Goal: Information Seeking & Learning: Understand process/instructions

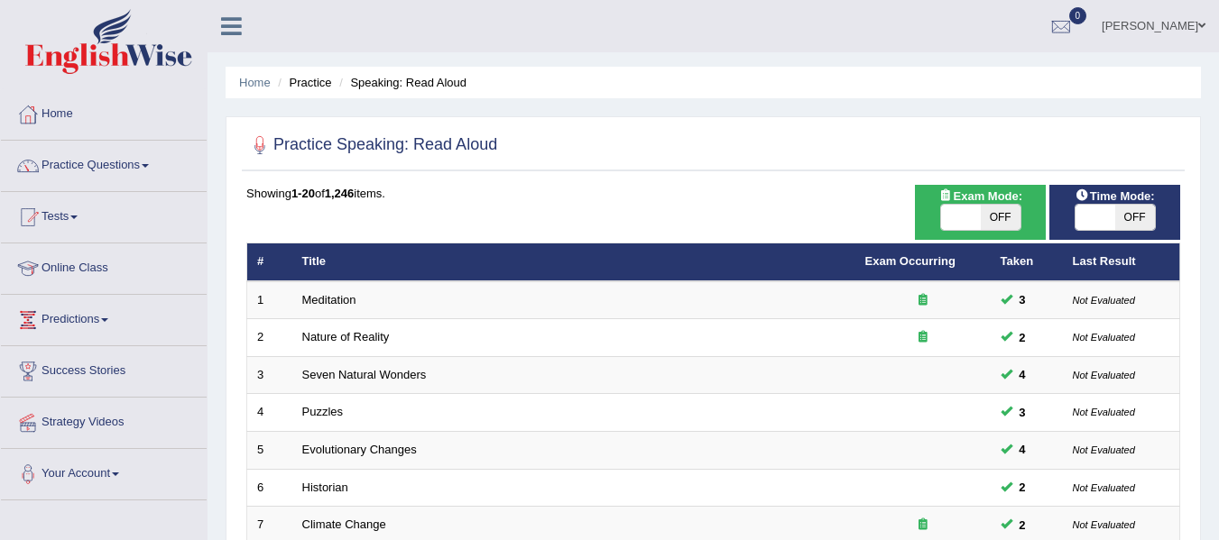
click at [956, 204] on div "ON OFF" at bounding box center [980, 217] width 81 height 27
click at [1082, 219] on span at bounding box center [1095, 217] width 40 height 25
click at [979, 211] on span at bounding box center [961, 217] width 40 height 25
checkbox input "true"
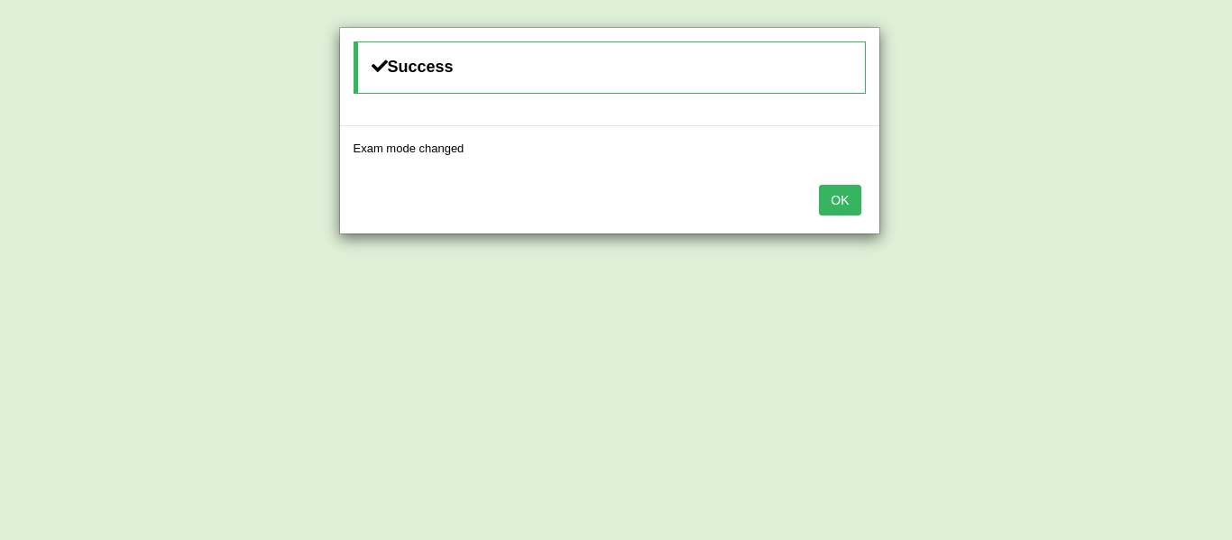
click at [1132, 214] on div "Success Exam mode changed OK" at bounding box center [616, 270] width 1232 height 540
drag, startPoint x: 852, startPoint y: 199, endPoint x: 1009, endPoint y: 217, distance: 158.8
click at [853, 200] on button "OK" at bounding box center [839, 200] width 41 height 31
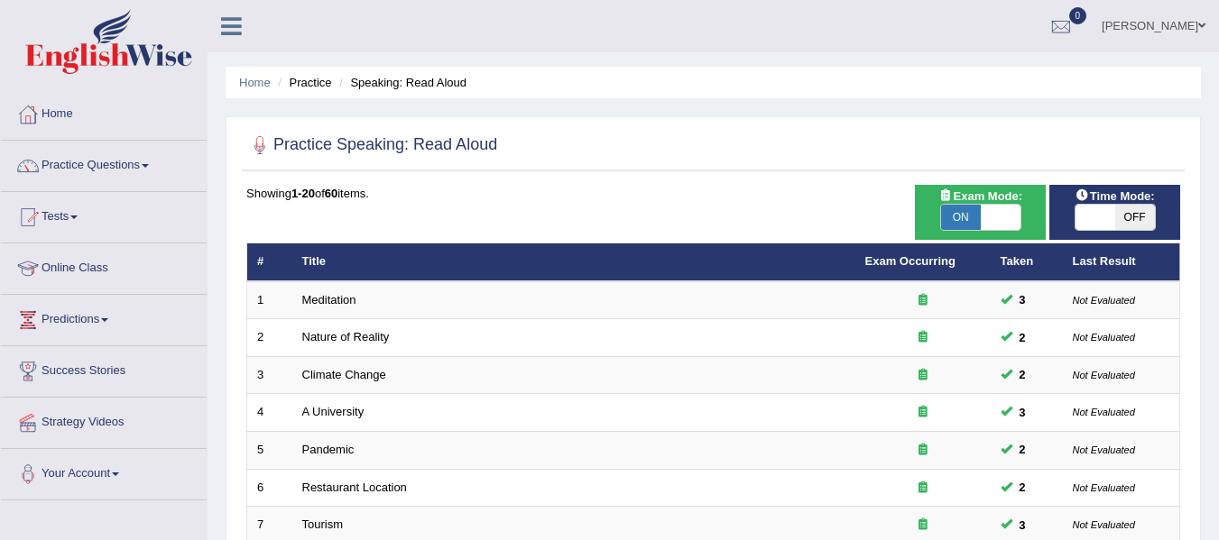
click at [1124, 222] on span "OFF" at bounding box center [1135, 217] width 40 height 25
checkbox input "true"
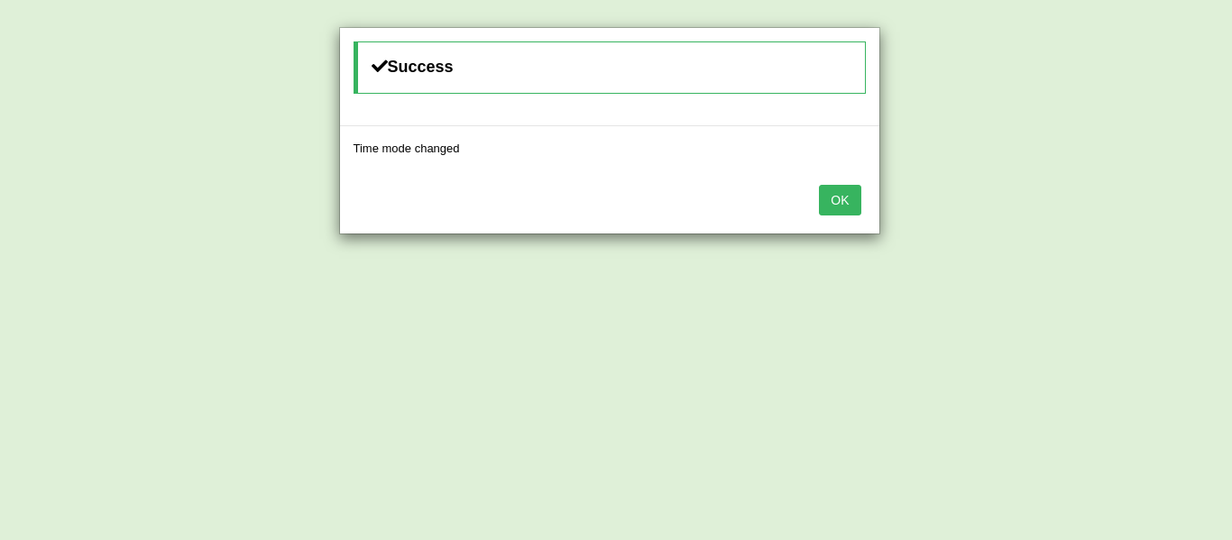
click at [843, 202] on button "OK" at bounding box center [839, 200] width 41 height 31
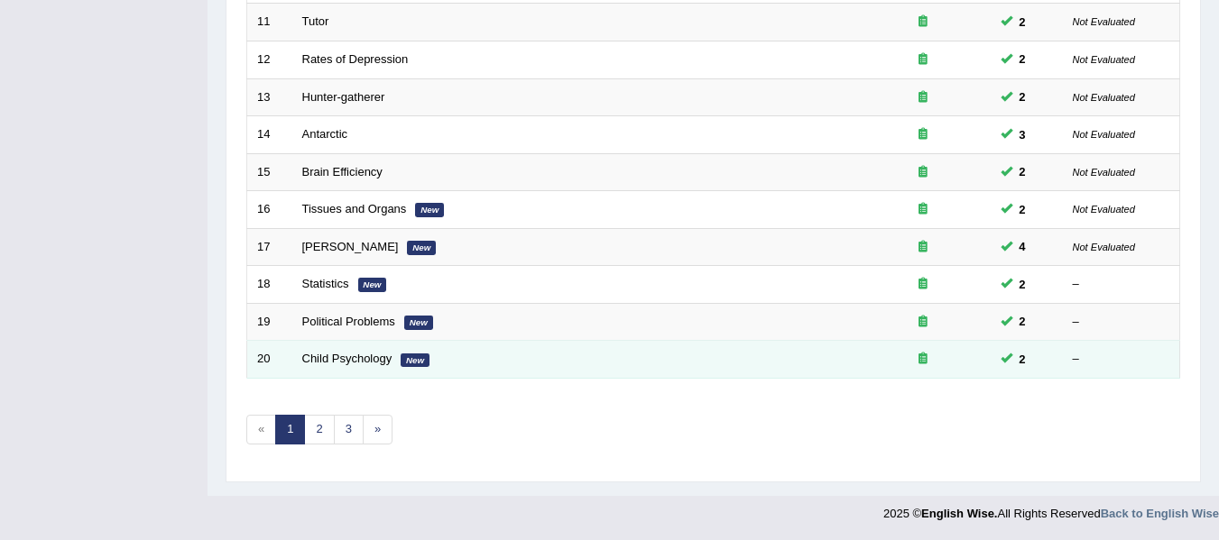
scroll to position [654, 0]
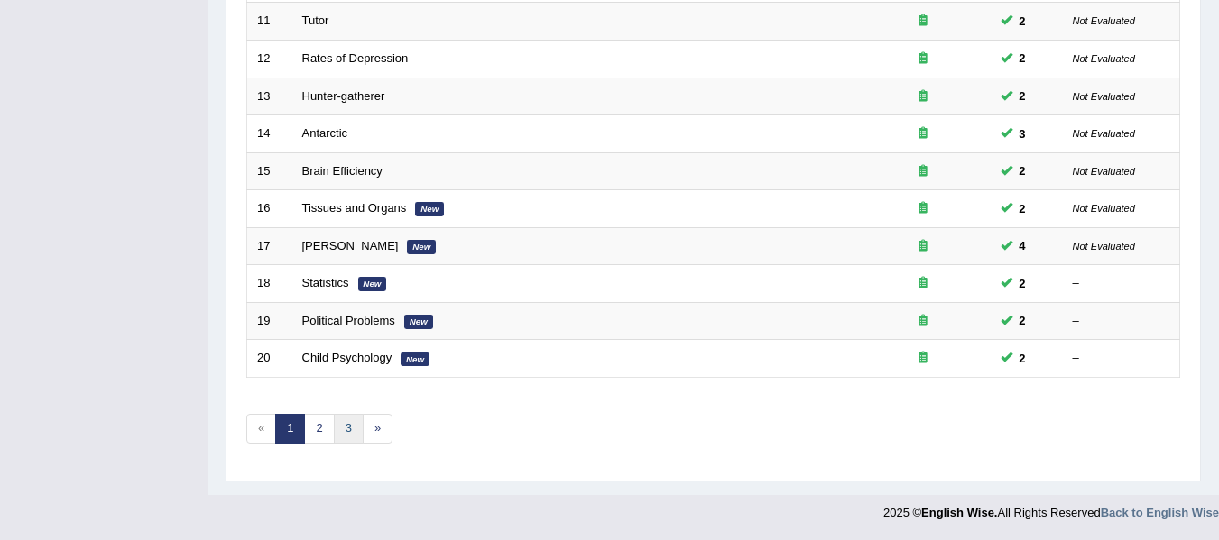
click at [355, 429] on link "3" at bounding box center [349, 429] width 30 height 30
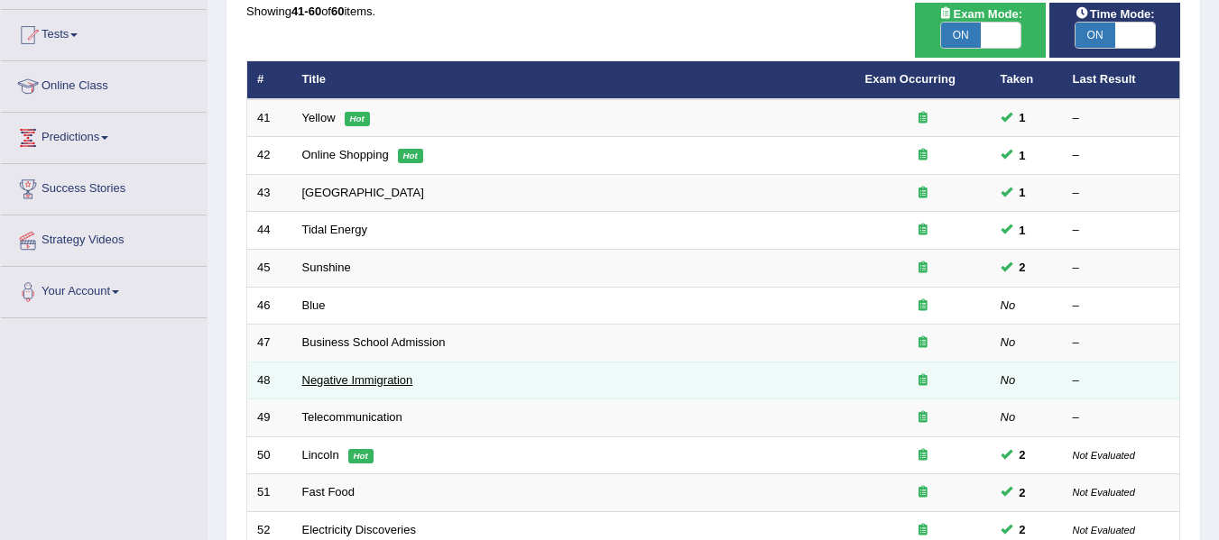
scroll to position [180, 0]
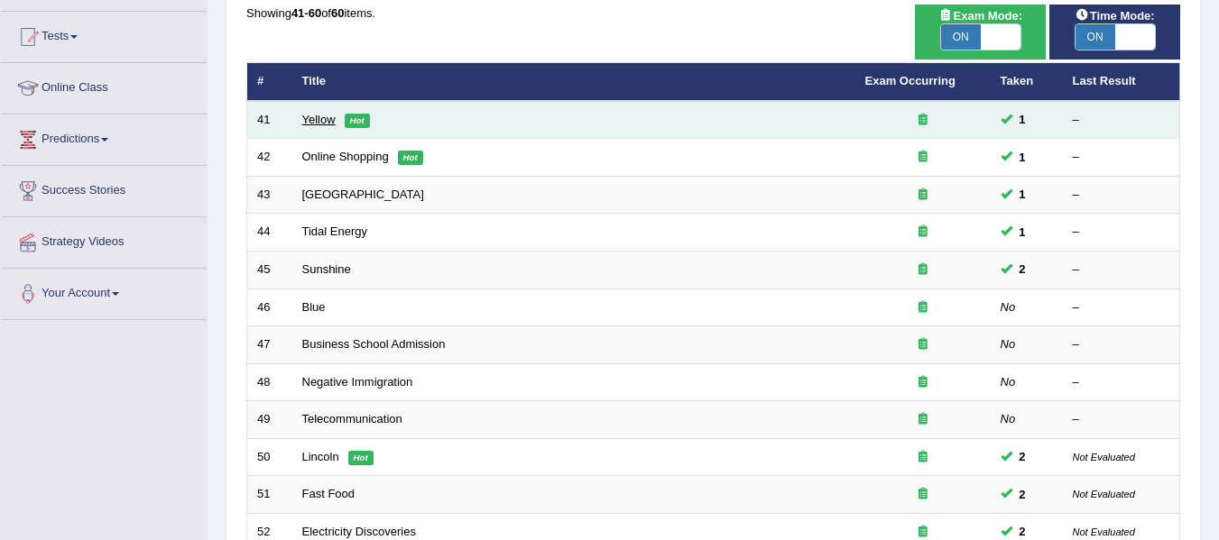
click at [314, 117] on link "Yellow" at bounding box center [318, 120] width 33 height 14
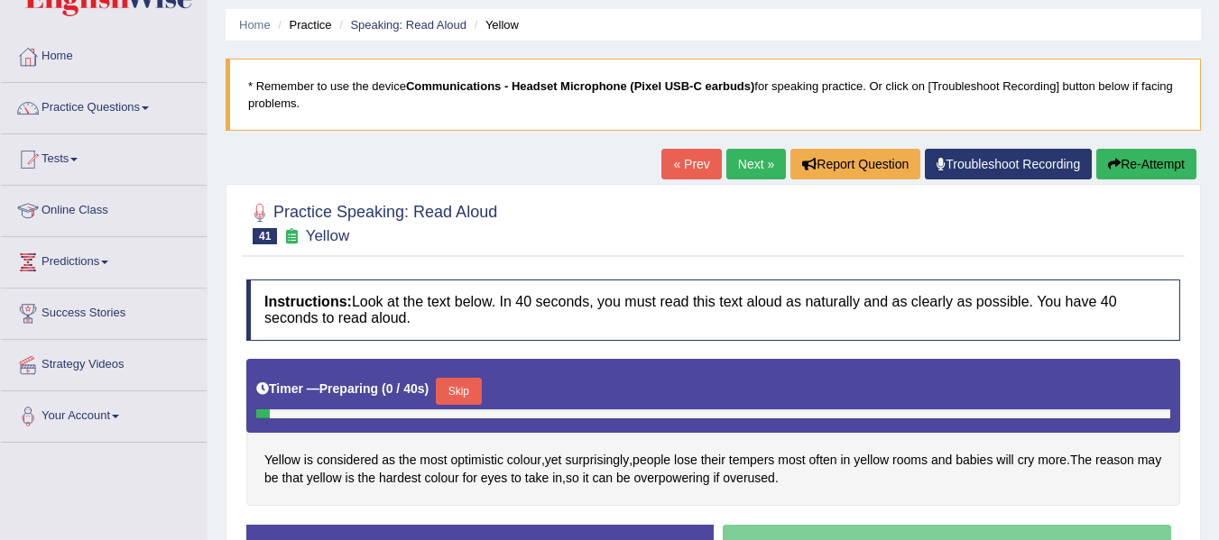
scroll to position [90, 0]
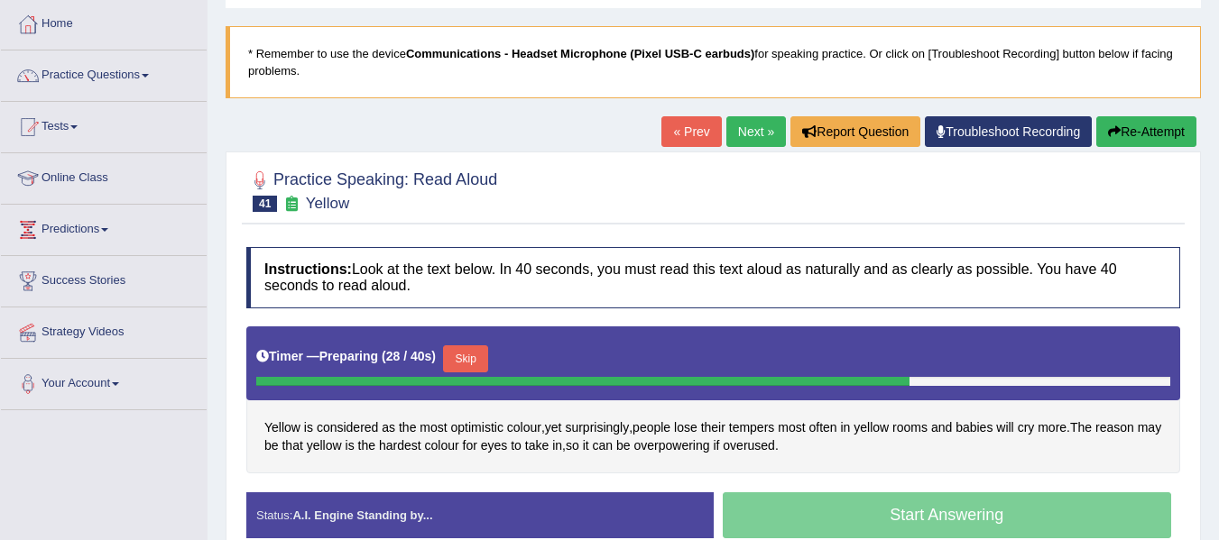
click at [469, 362] on button "Skip" at bounding box center [465, 359] width 45 height 27
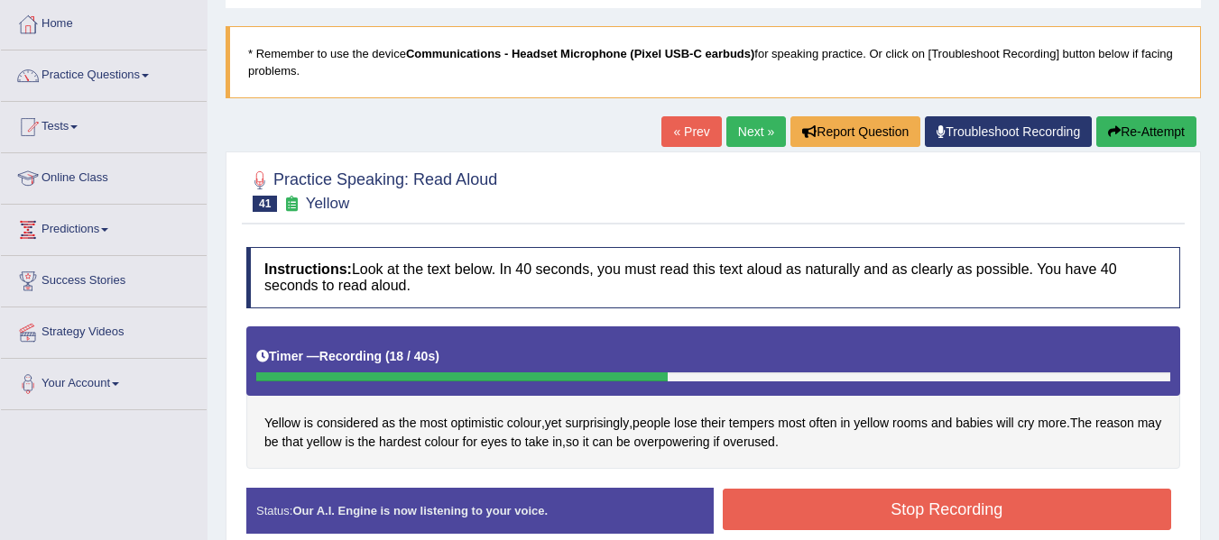
click at [741, 509] on button "Stop Recording" at bounding box center [947, 509] width 449 height 41
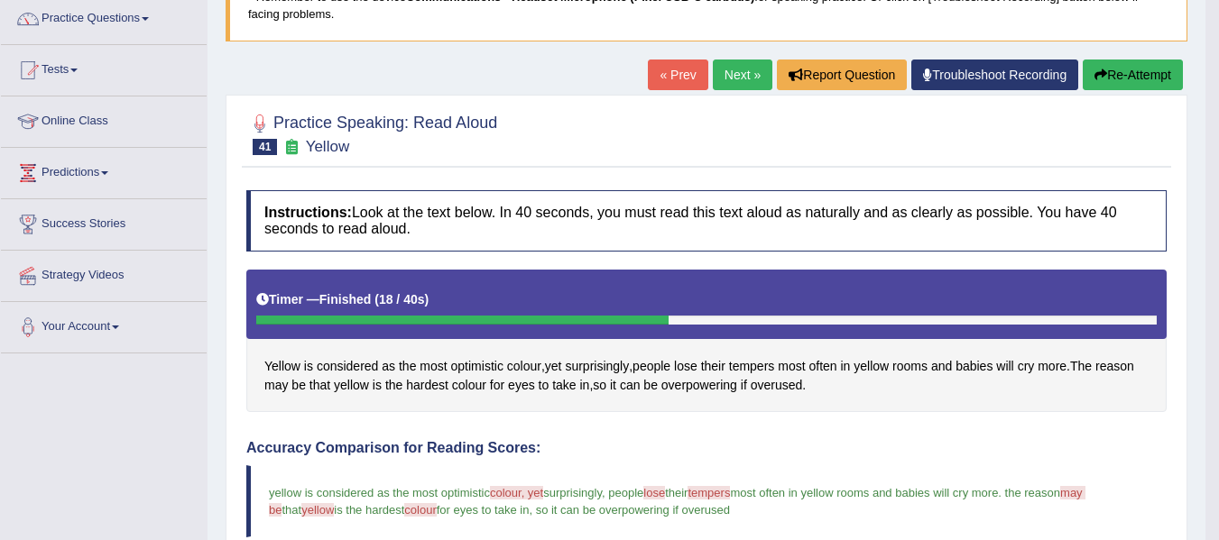
scroll to position [0, 0]
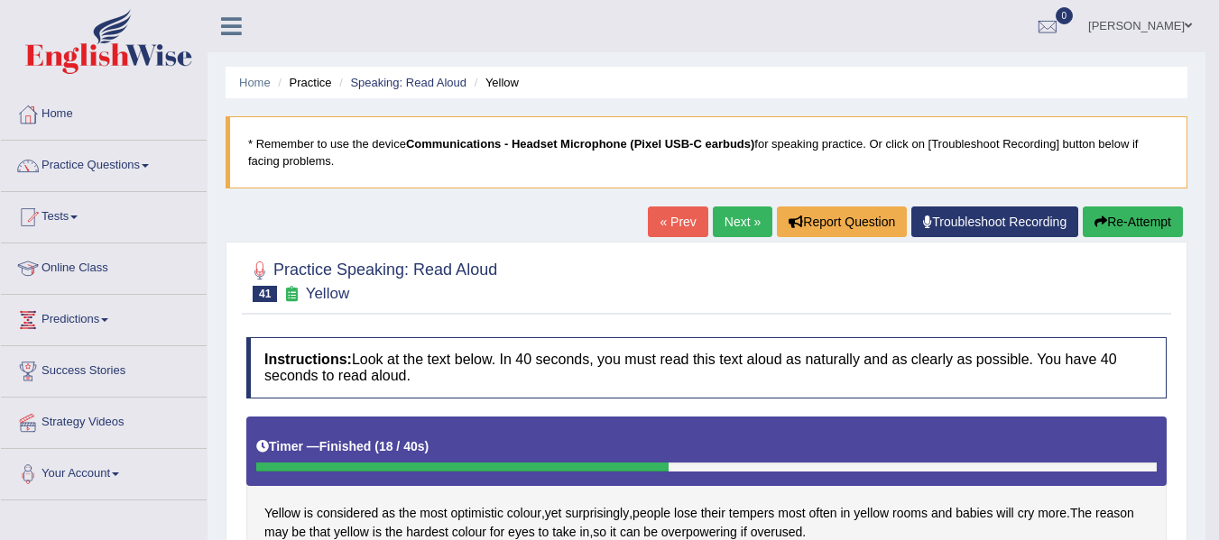
click at [1114, 231] on button "Re-Attempt" at bounding box center [1133, 222] width 100 height 31
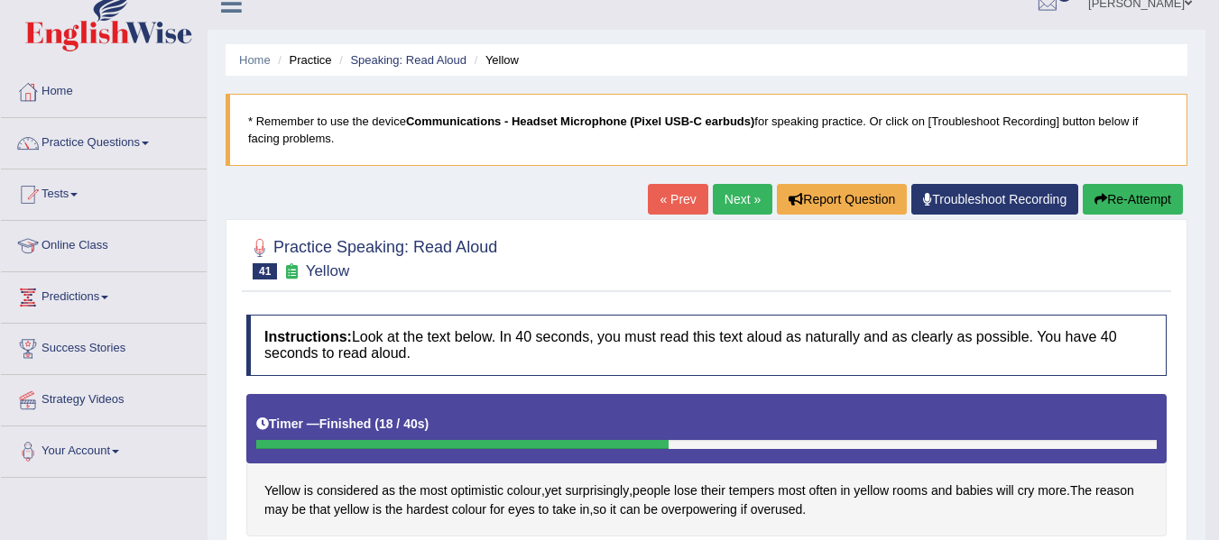
scroll to position [78, 0]
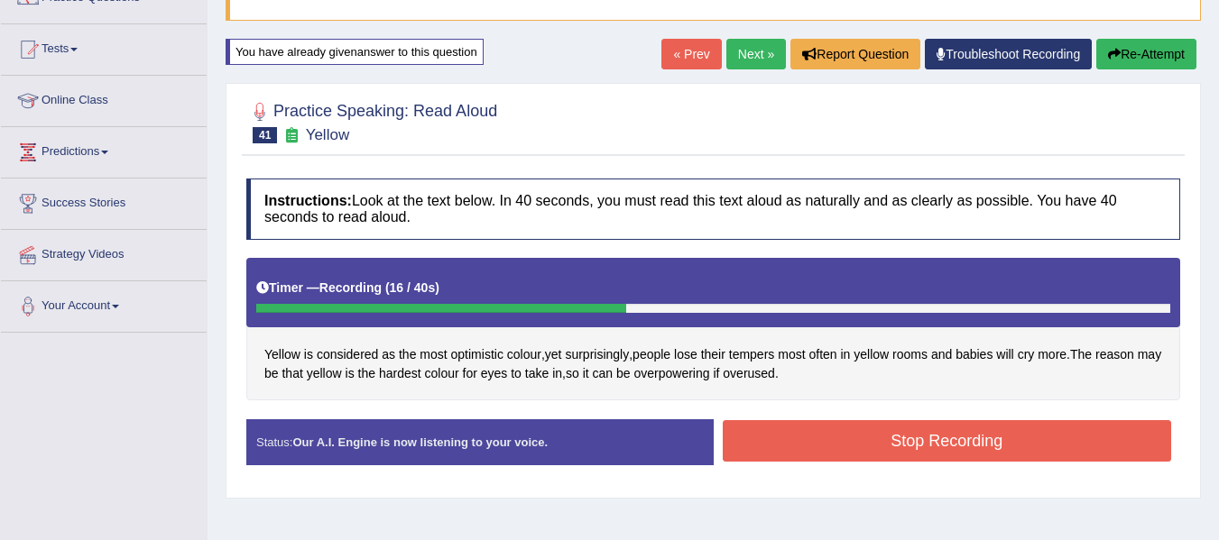
click at [787, 433] on button "Stop Recording" at bounding box center [947, 440] width 449 height 41
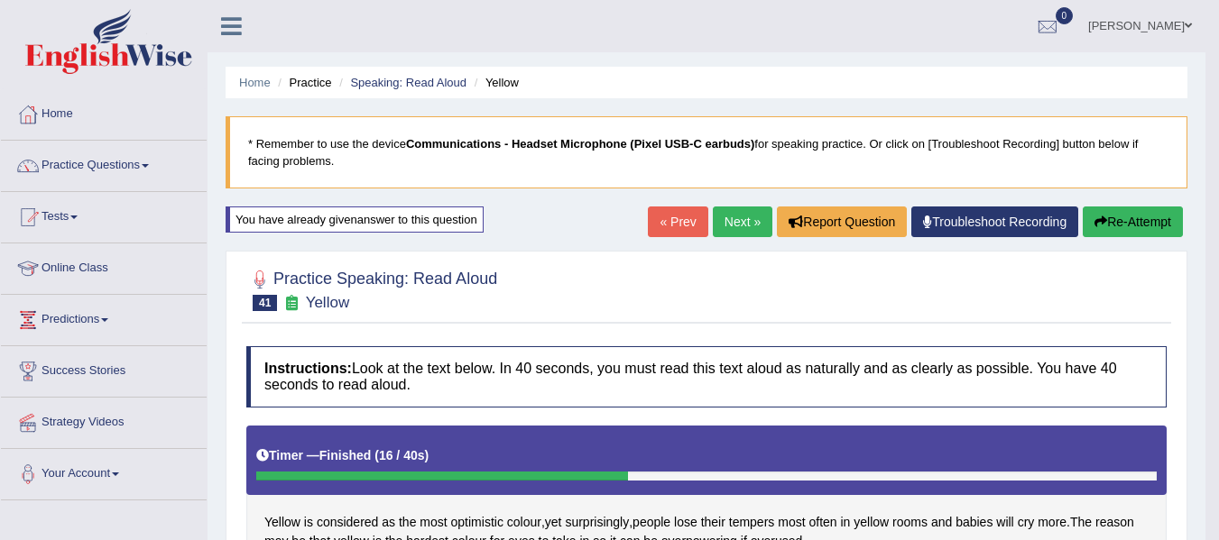
click at [729, 225] on link "Next »" at bounding box center [743, 222] width 60 height 31
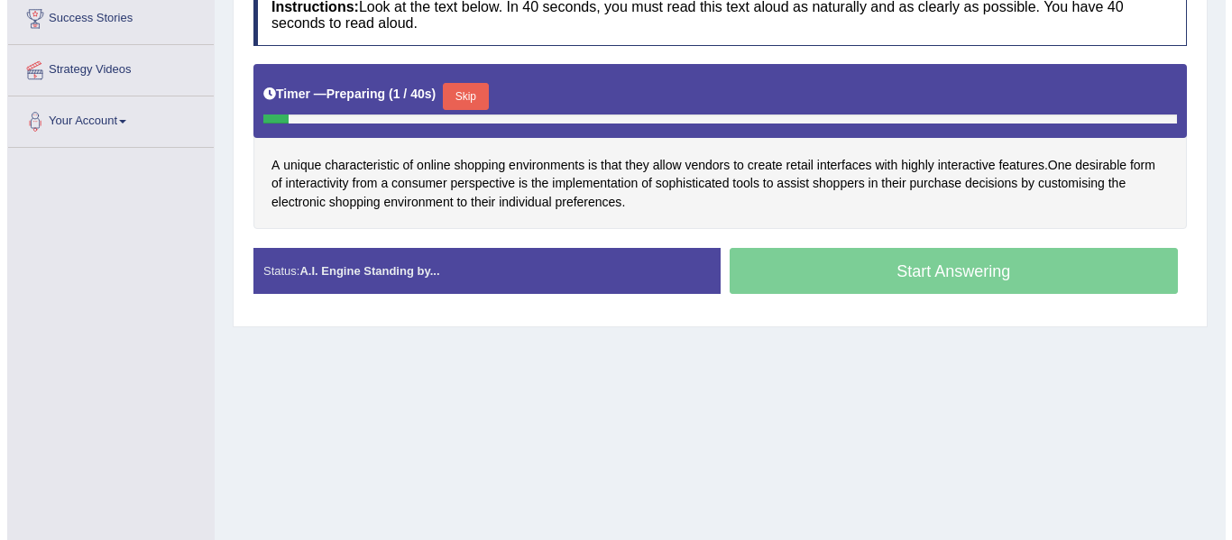
scroll to position [361, 0]
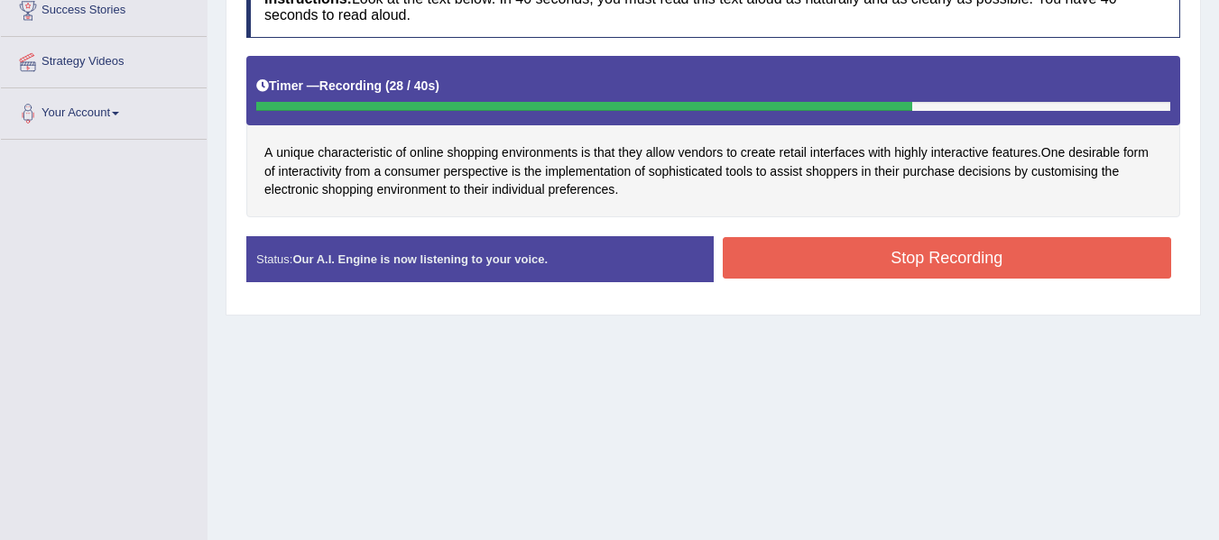
click at [778, 267] on button "Stop Recording" at bounding box center [947, 257] width 449 height 41
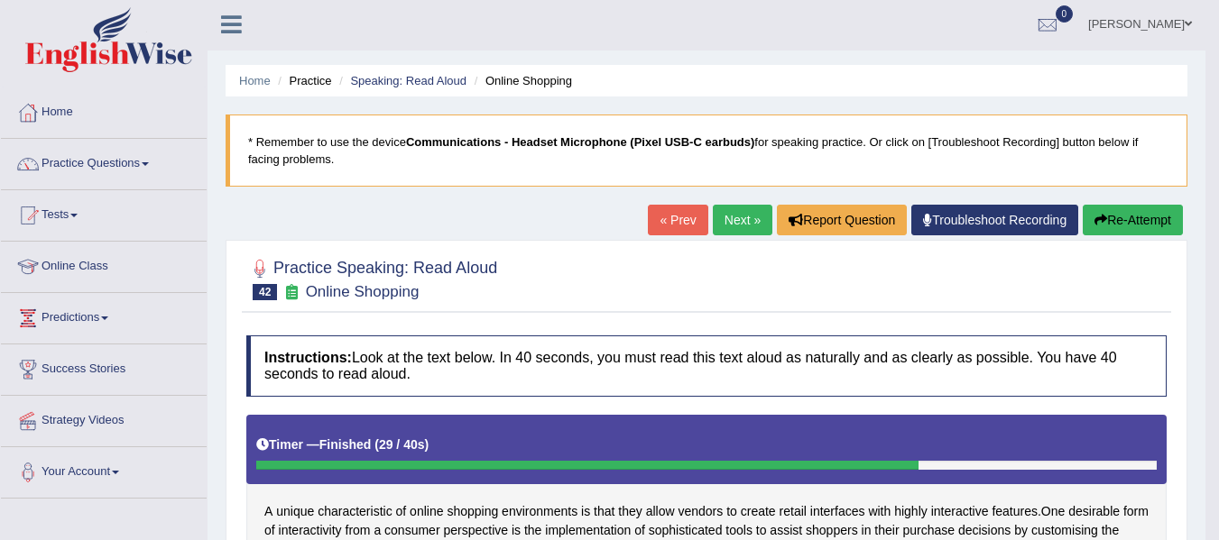
scroll to position [0, 0]
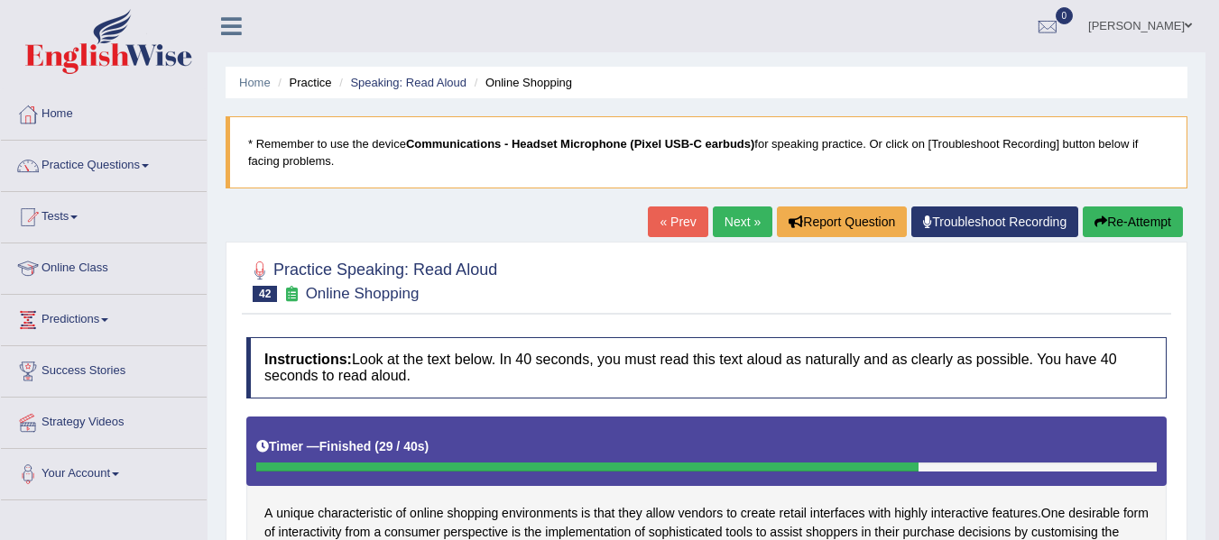
click at [1097, 222] on icon "button" at bounding box center [1100, 222] width 13 height 13
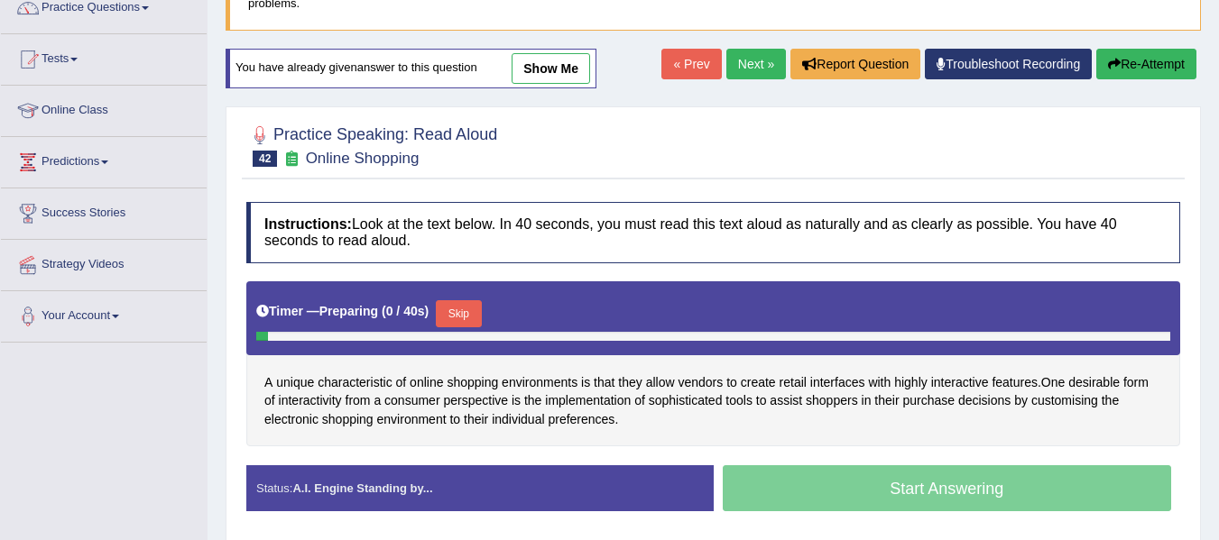
scroll to position [180, 0]
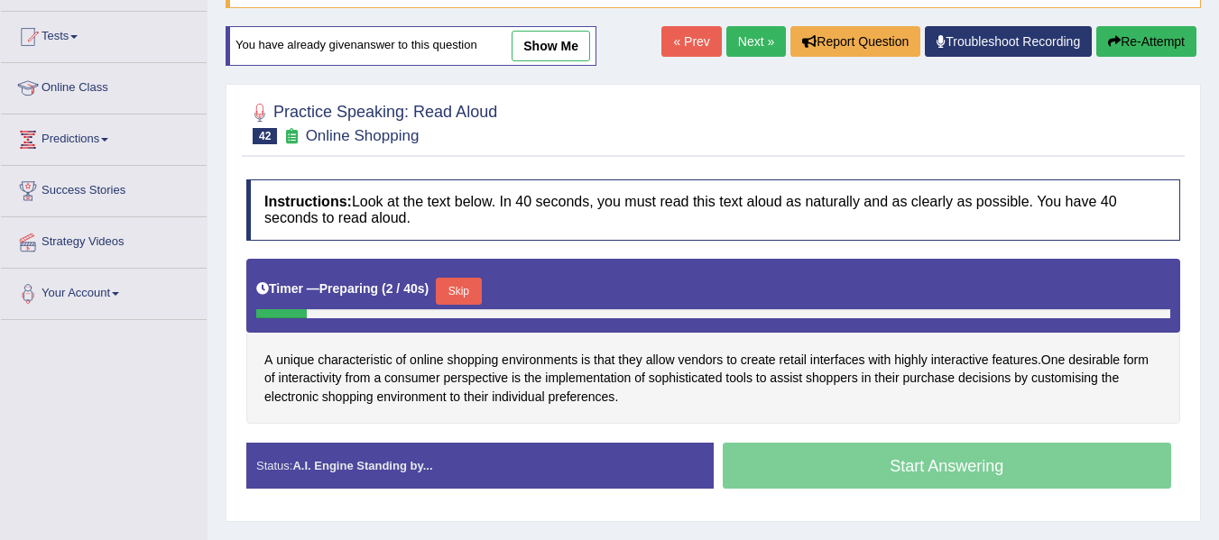
click at [449, 287] on button "Skip" at bounding box center [458, 291] width 45 height 27
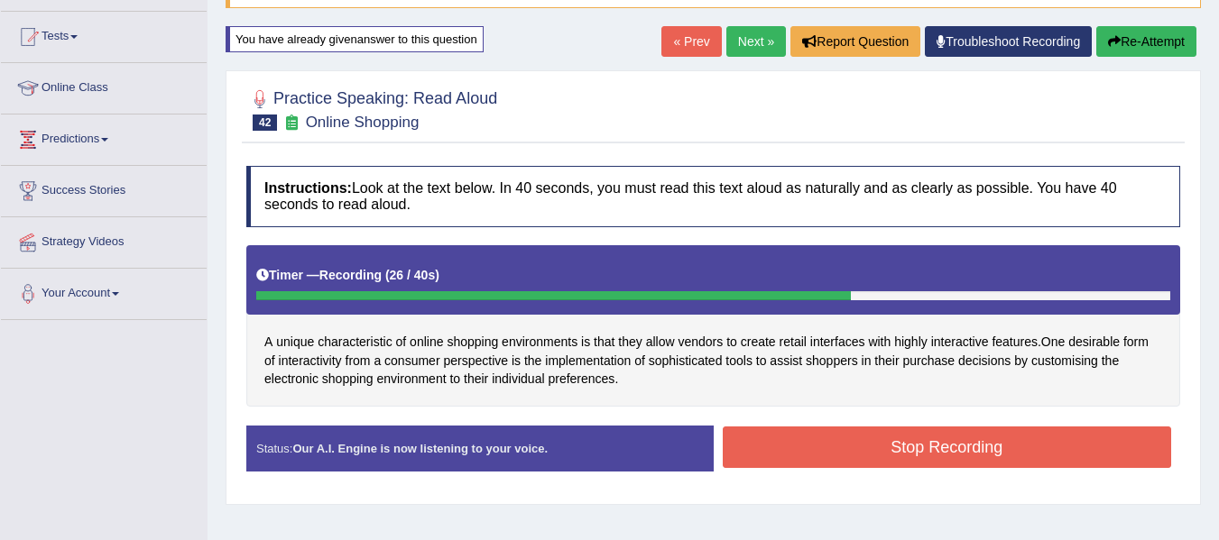
click at [780, 463] on button "Stop Recording" at bounding box center [947, 447] width 449 height 41
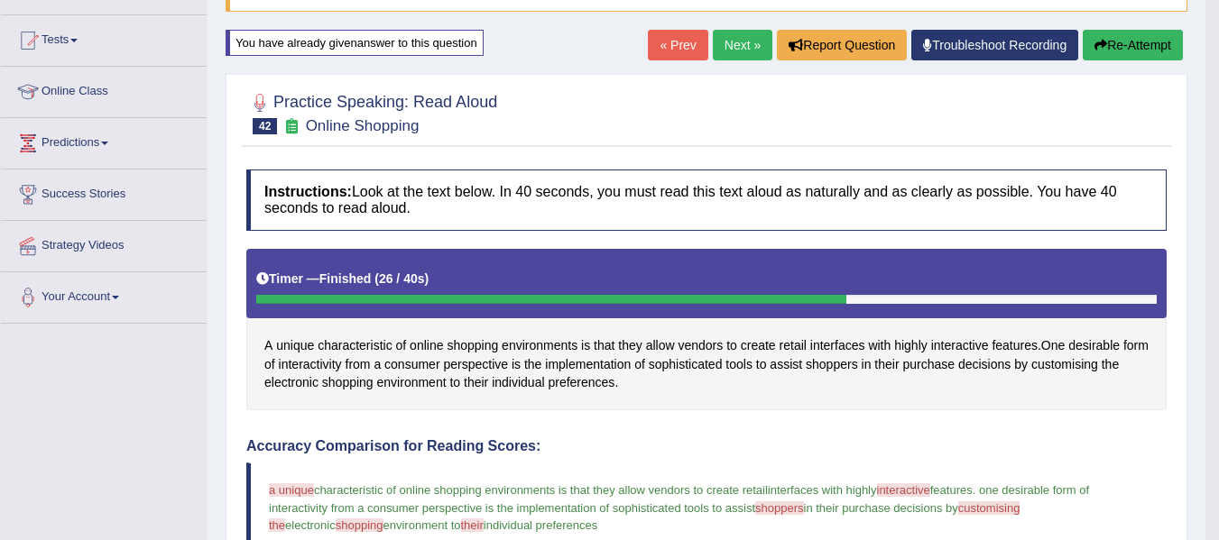
scroll to position [90, 0]
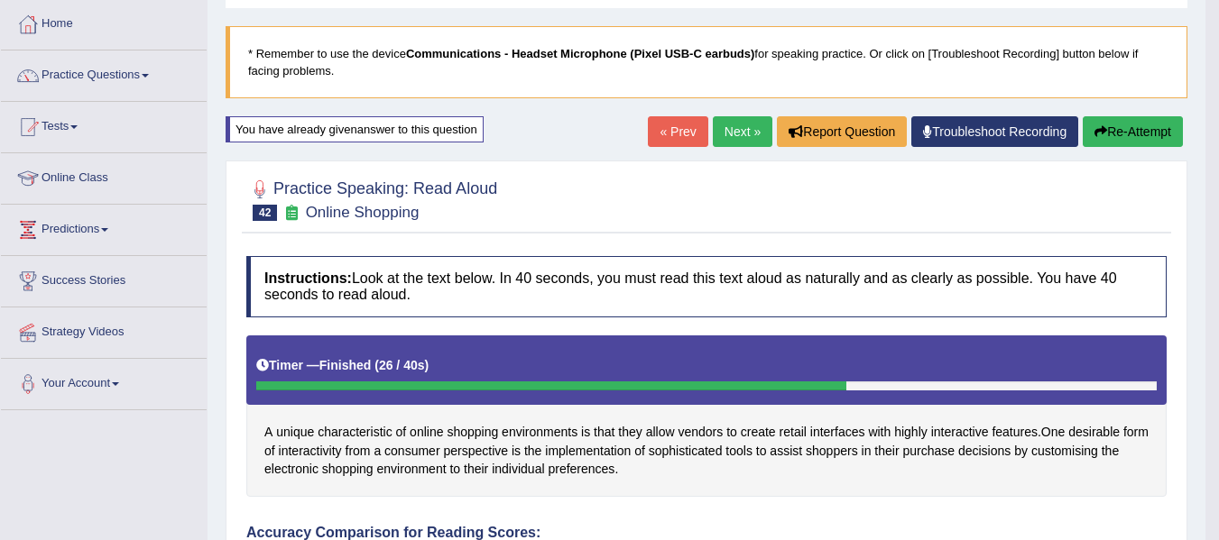
click at [1125, 130] on button "Re-Attempt" at bounding box center [1133, 131] width 100 height 31
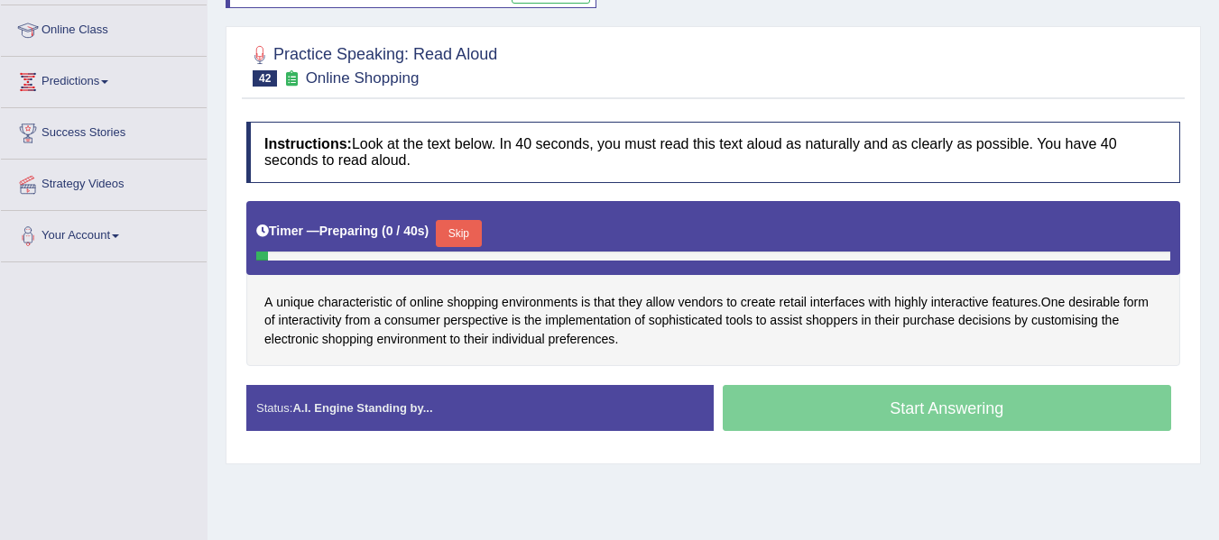
scroll to position [271, 0]
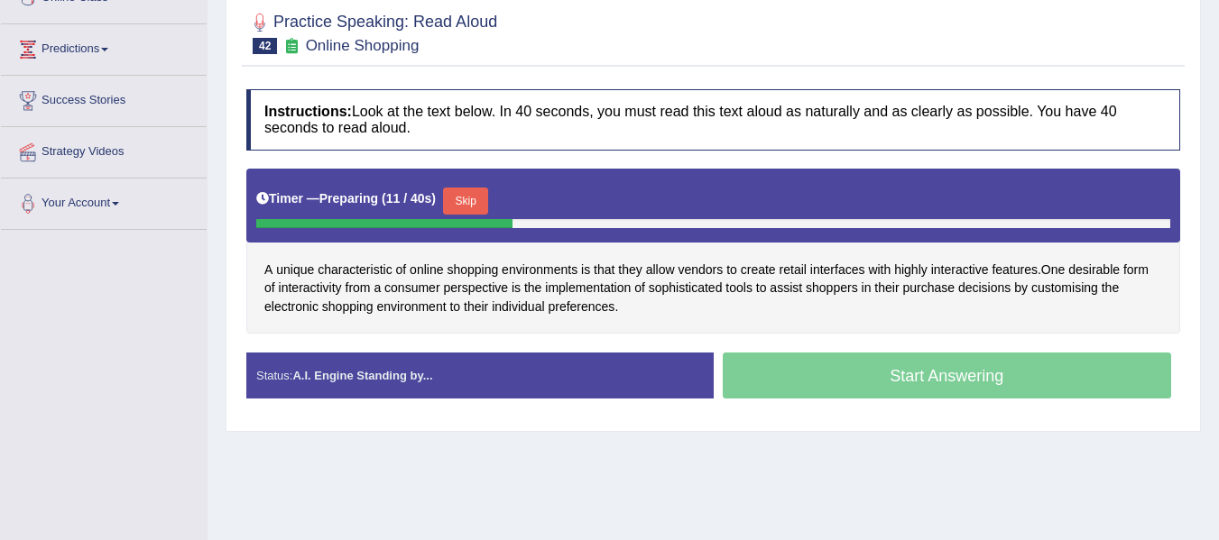
click at [456, 204] on button "Skip" at bounding box center [465, 201] width 45 height 27
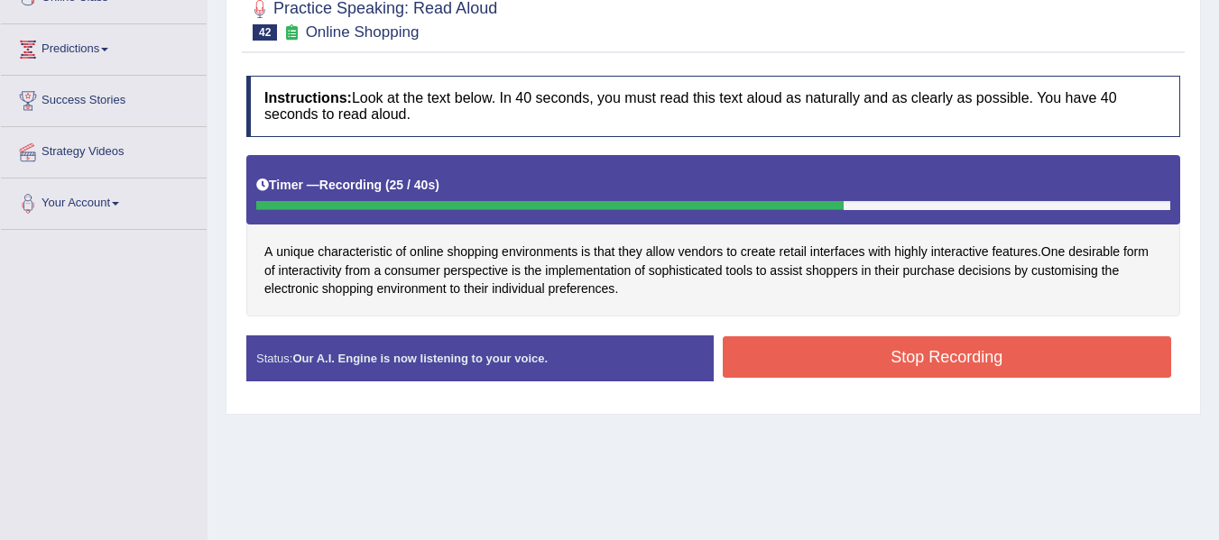
click at [794, 374] on button "Stop Recording" at bounding box center [947, 356] width 449 height 41
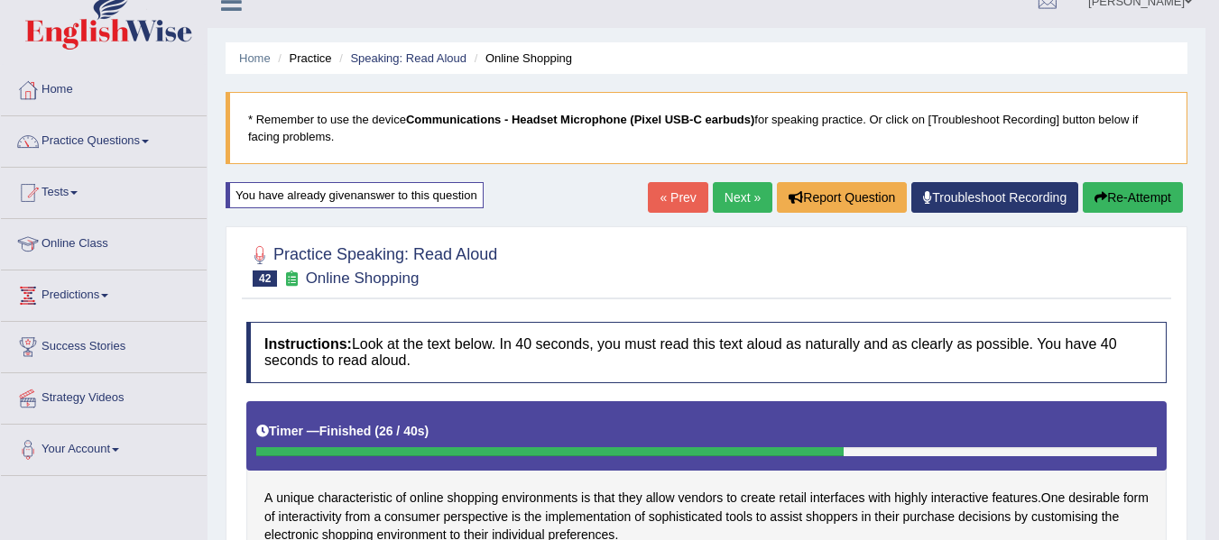
scroll to position [0, 0]
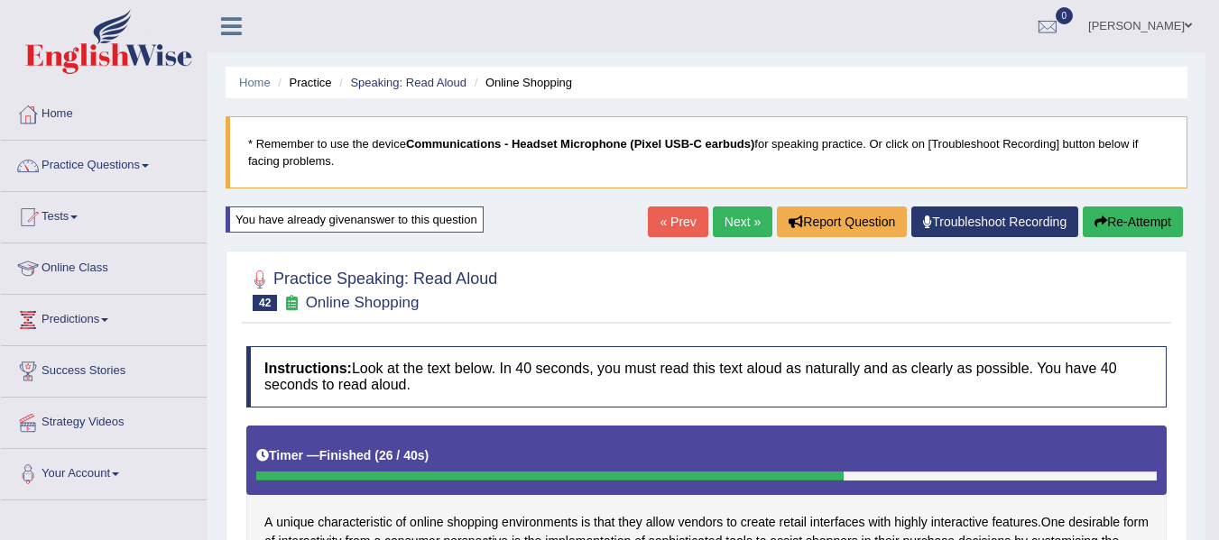
click at [1120, 208] on button "Re-Attempt" at bounding box center [1133, 222] width 100 height 31
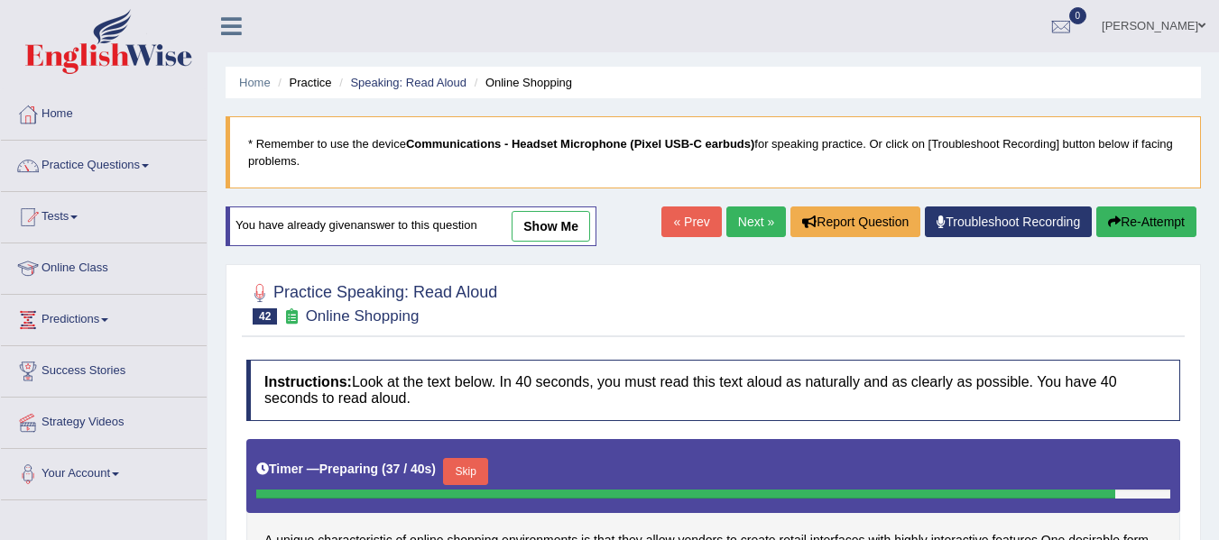
click at [1149, 209] on button "Re-Attempt" at bounding box center [1146, 222] width 100 height 31
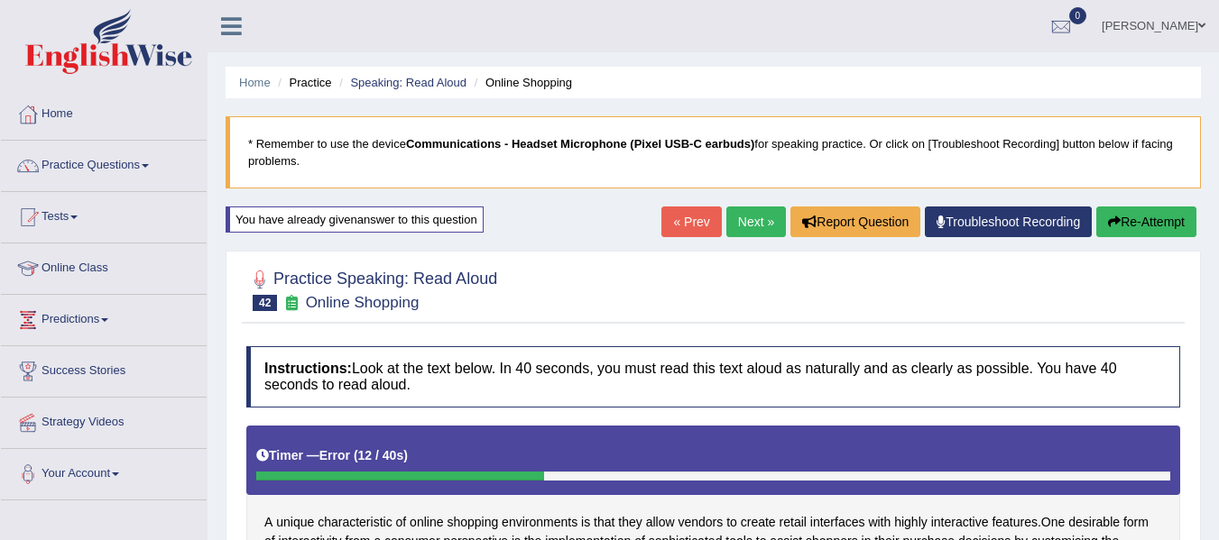
click at [1145, 211] on button "Re-Attempt" at bounding box center [1146, 222] width 100 height 31
click at [680, 221] on link "« Prev" at bounding box center [691, 222] width 60 height 31
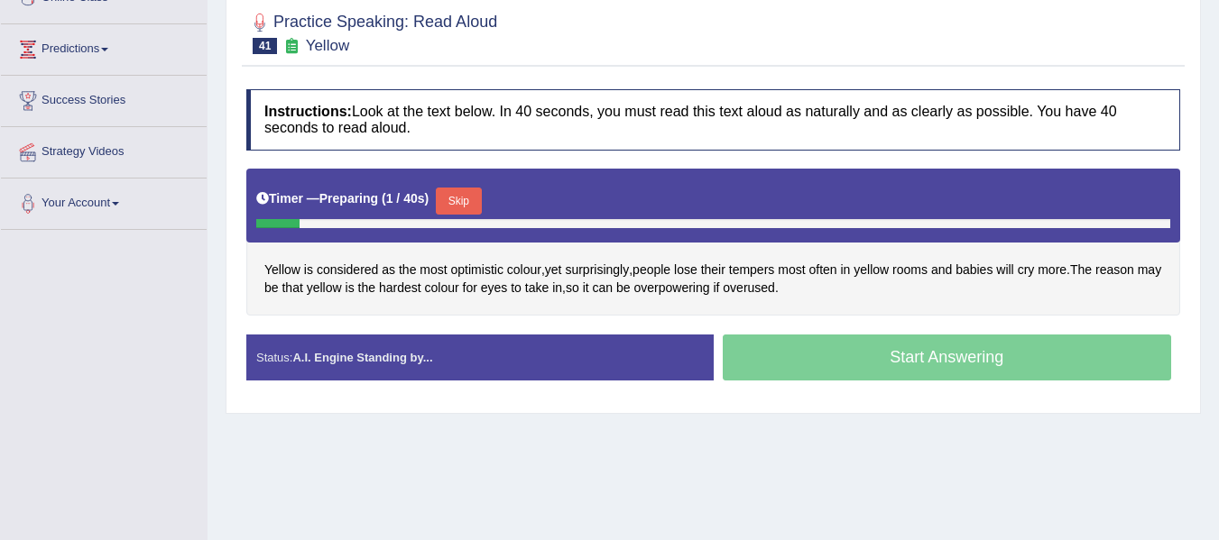
click at [459, 198] on button "Skip" at bounding box center [458, 201] width 45 height 27
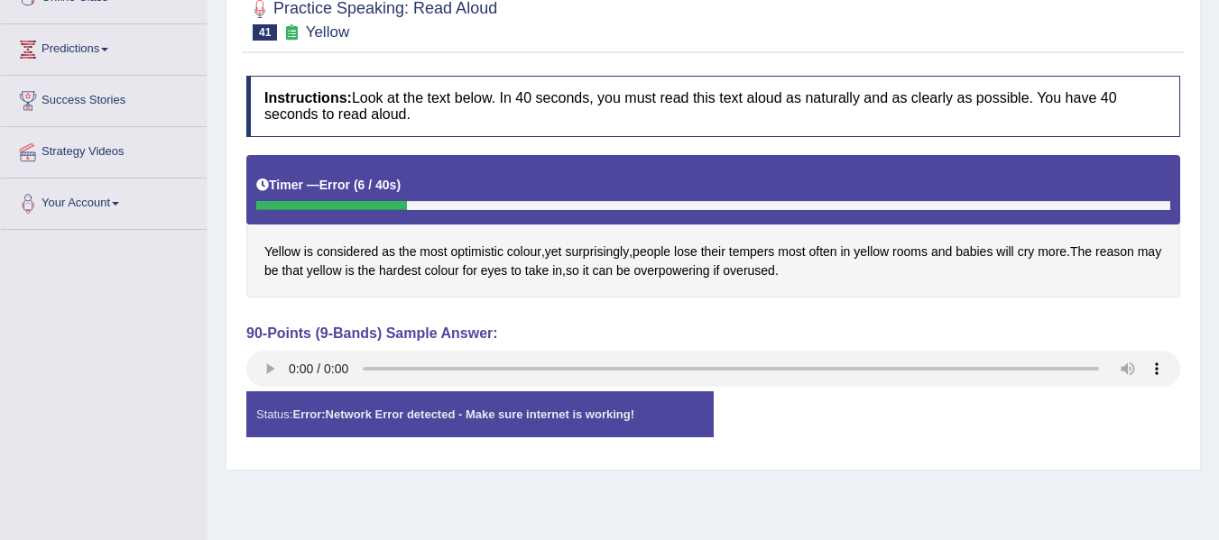
click at [1084, 482] on div "Home Practice Speaking: Read Aloud Yellow * Remember to use the device Communic…" at bounding box center [712, 180] width 1011 height 902
click at [995, 515] on div "Home Practice Speaking: Read Aloud Yellow * Remember to use the device Communic…" at bounding box center [712, 180] width 1011 height 902
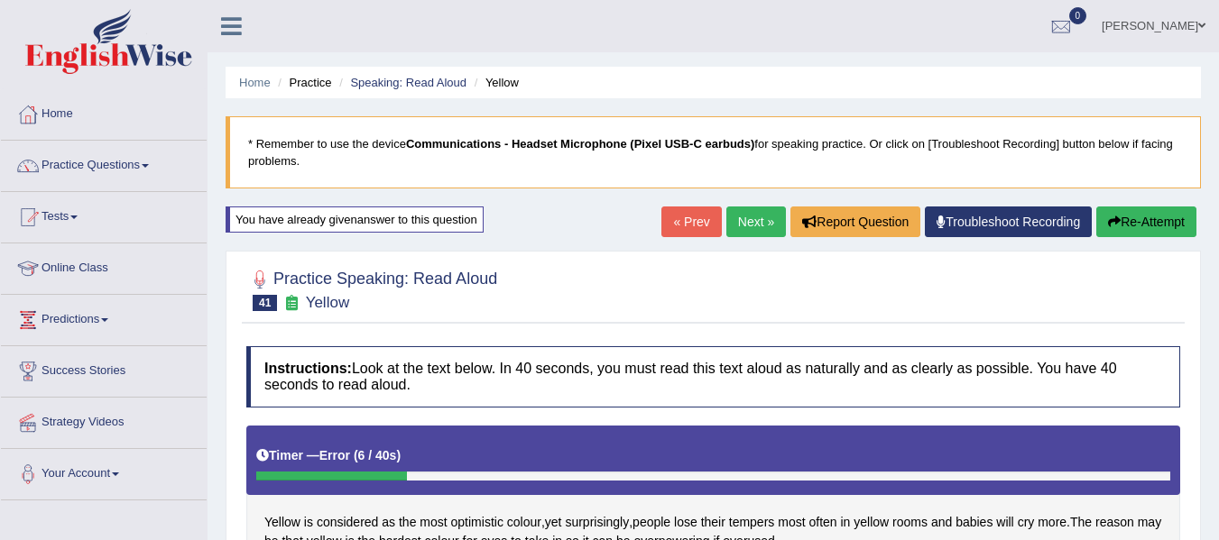
click at [627, 184] on blockquote "* Remember to use the device Communications - Headset Microphone (Pixel USB-C e…" at bounding box center [713, 152] width 975 height 72
click at [686, 156] on blockquote "* Remember to use the device Communications - Headset Microphone (Pixel USB-C e…" at bounding box center [713, 152] width 975 height 72
click at [995, 147] on blockquote "* Remember to use the device Communications - Headset Microphone (Pixel USB-C e…" at bounding box center [713, 152] width 975 height 72
click at [991, 142] on blockquote "* Remember to use the device Communications - Headset Microphone (Pixel USB-C e…" at bounding box center [713, 152] width 975 height 72
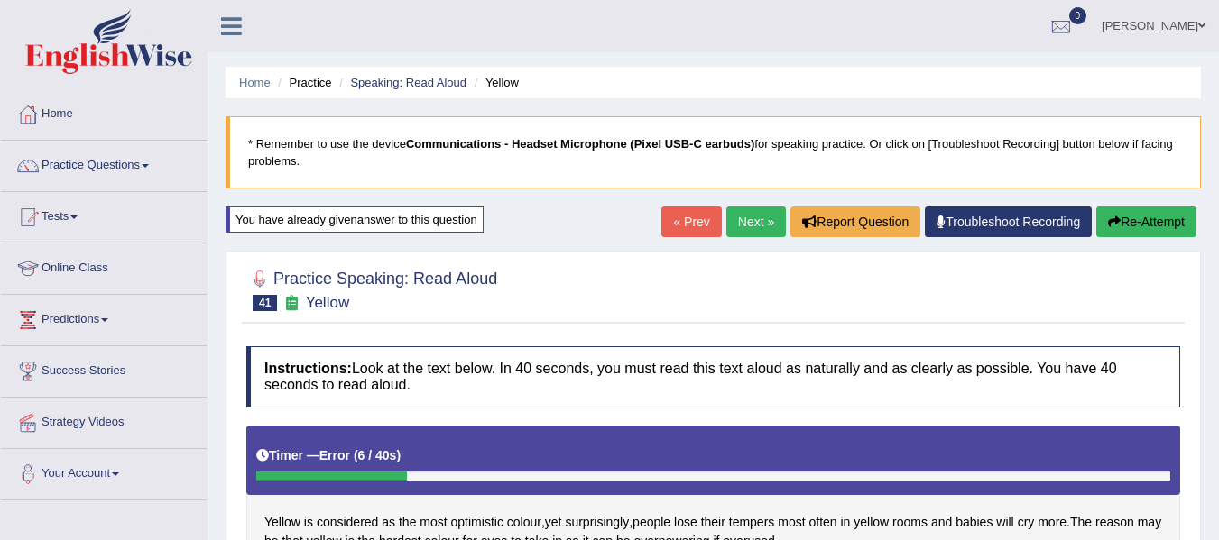
click at [395, 235] on div "You have already given answer to this question" at bounding box center [356, 229] width 261 height 44
click at [395, 221] on div "You have already given answer to this question" at bounding box center [355, 220] width 258 height 26
click at [395, 224] on div "You have already given answer to this question" at bounding box center [355, 220] width 258 height 26
click at [1052, 233] on link "Troubleshoot Recording" at bounding box center [1008, 222] width 167 height 31
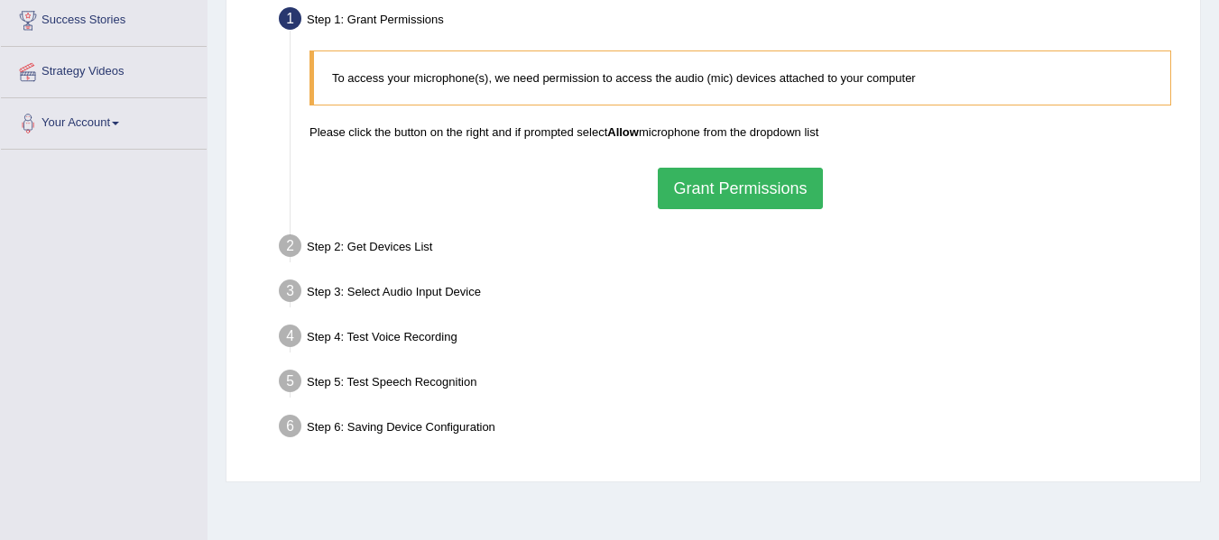
scroll to position [361, 0]
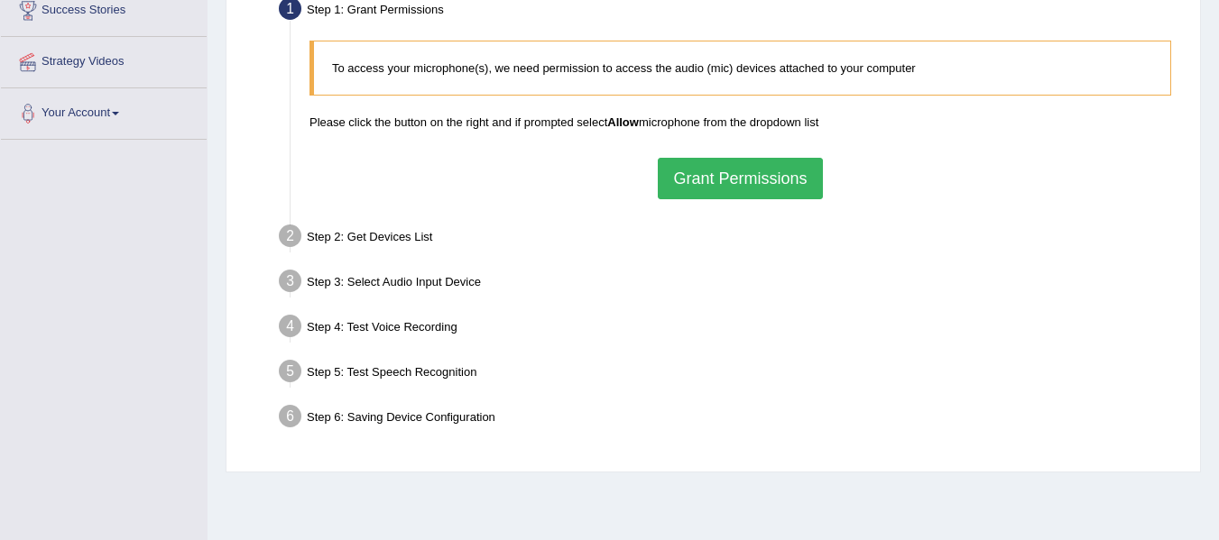
click at [724, 175] on button "Grant Permissions" at bounding box center [740, 178] width 164 height 41
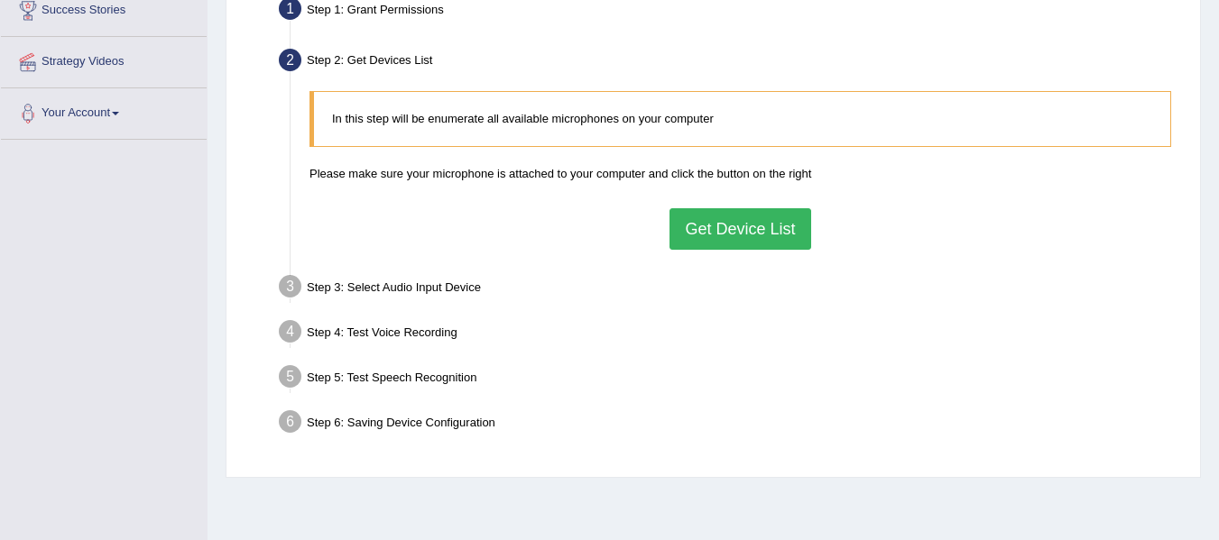
click at [729, 213] on button "Get Device List" at bounding box center [739, 228] width 141 height 41
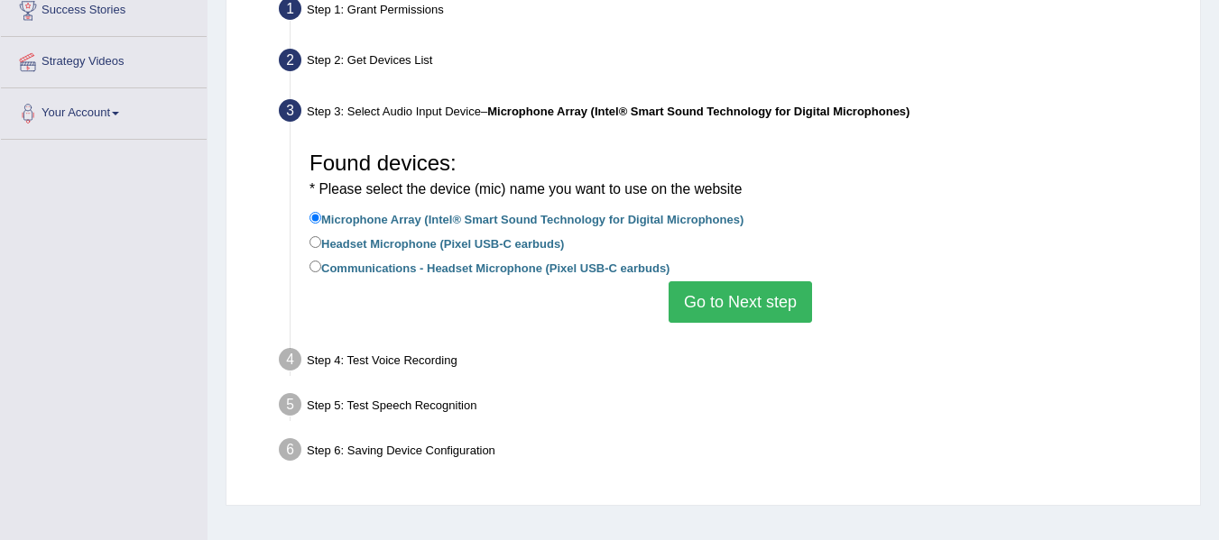
click at [405, 243] on label "Headset Microphone (Pixel USB-C earbuds)" at bounding box center [436, 243] width 254 height 20
click at [321, 243] on input "Headset Microphone (Pixel USB-C earbuds)" at bounding box center [315, 242] width 12 height 12
radio input "true"
click at [771, 307] on button "Go to Next step" at bounding box center [739, 301] width 143 height 41
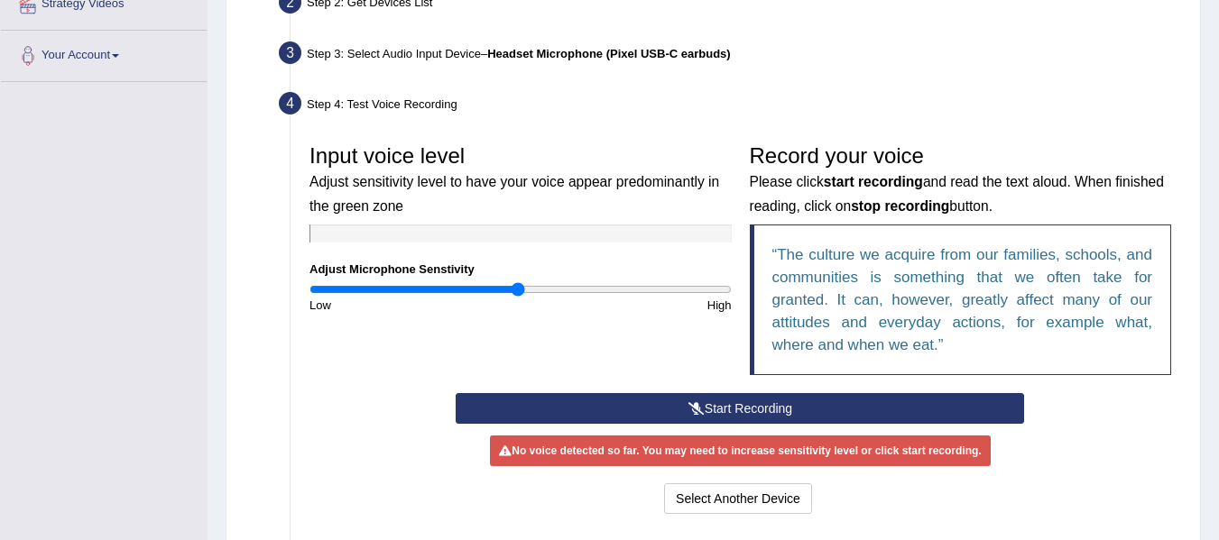
scroll to position [451, 0]
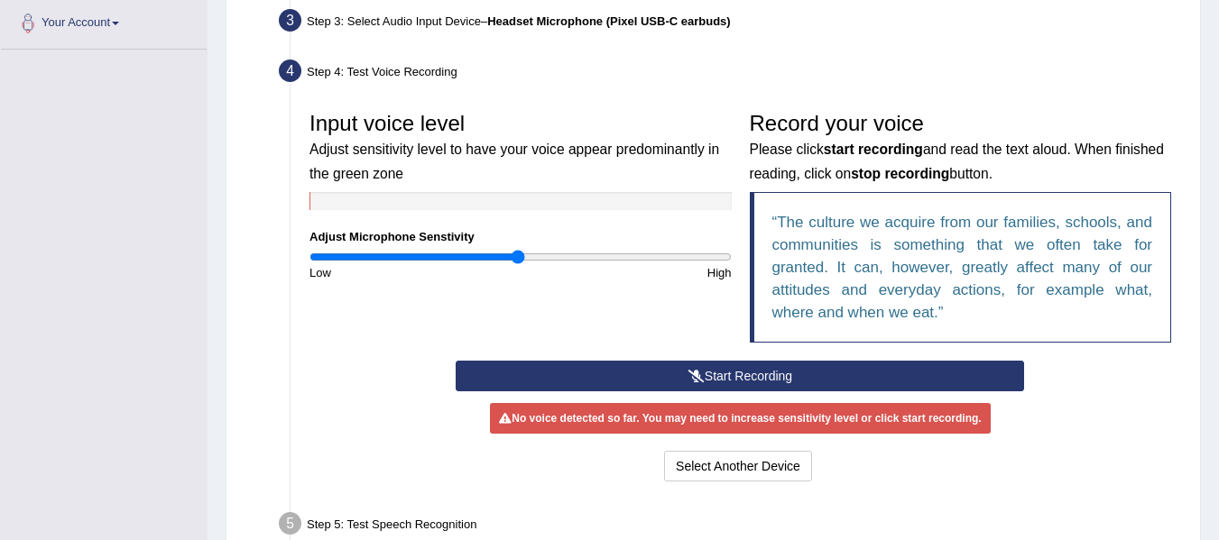
click at [777, 374] on button "Start Recording" at bounding box center [740, 376] width 568 height 31
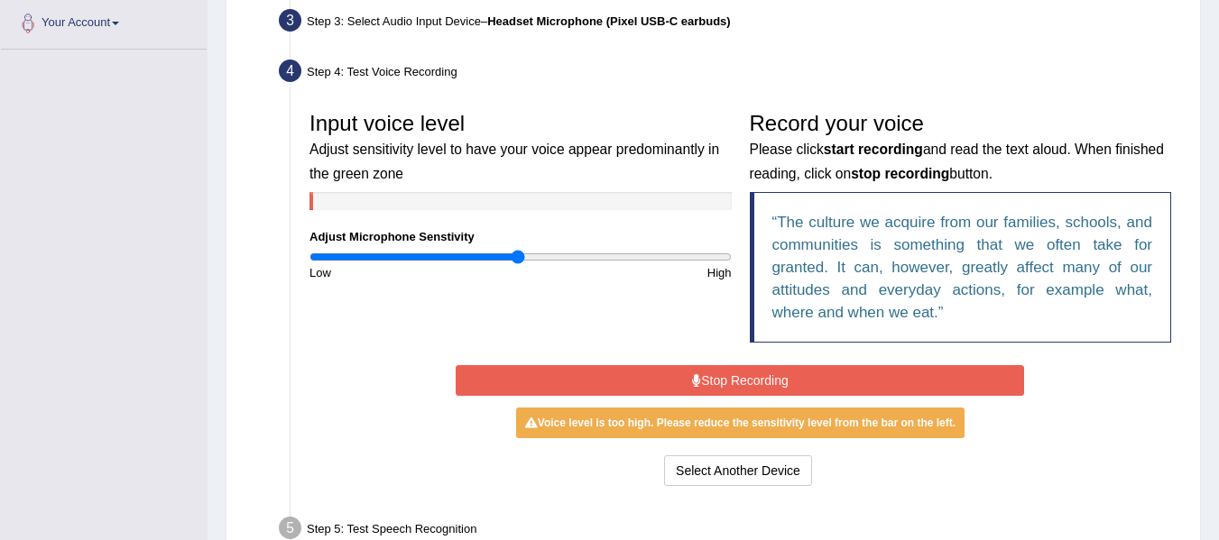
click at [807, 375] on button "Stop Recording" at bounding box center [740, 380] width 568 height 31
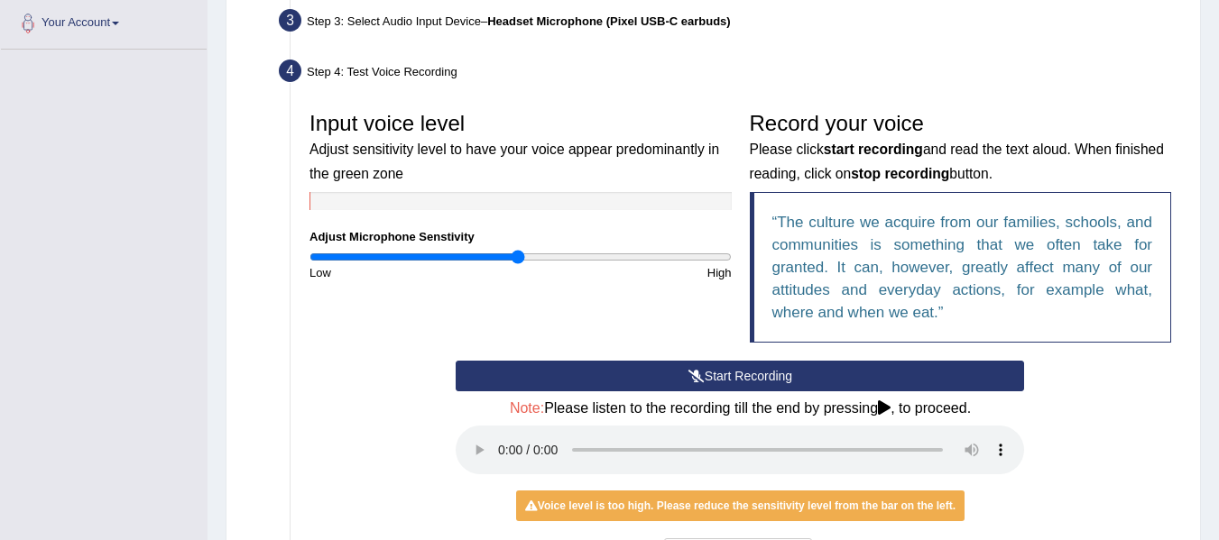
click at [779, 375] on button "Start Recording" at bounding box center [740, 376] width 568 height 31
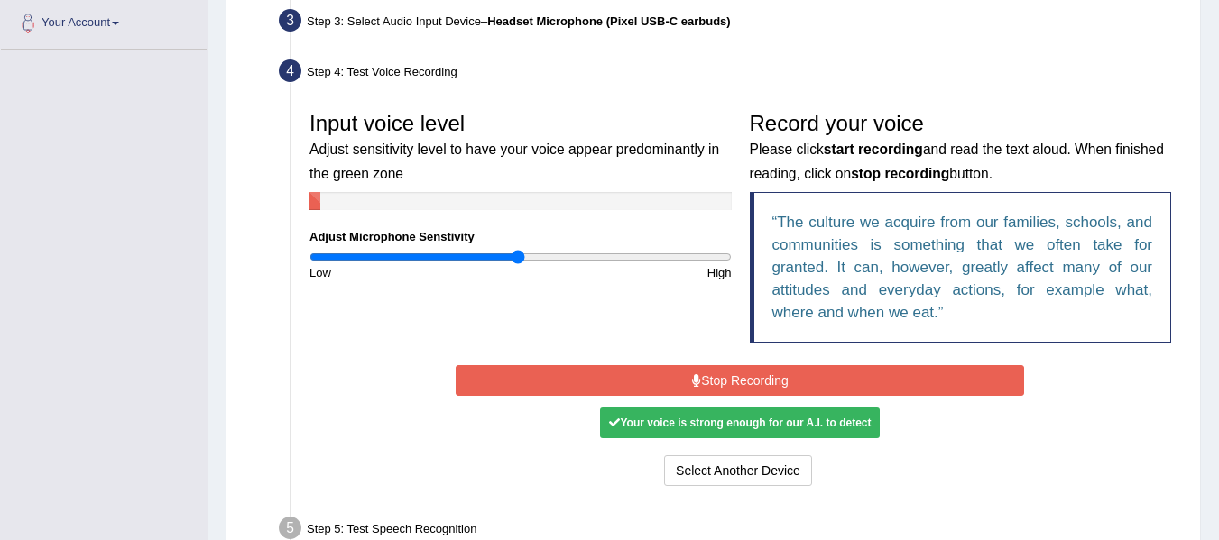
click at [840, 370] on button "Stop Recording" at bounding box center [740, 380] width 568 height 31
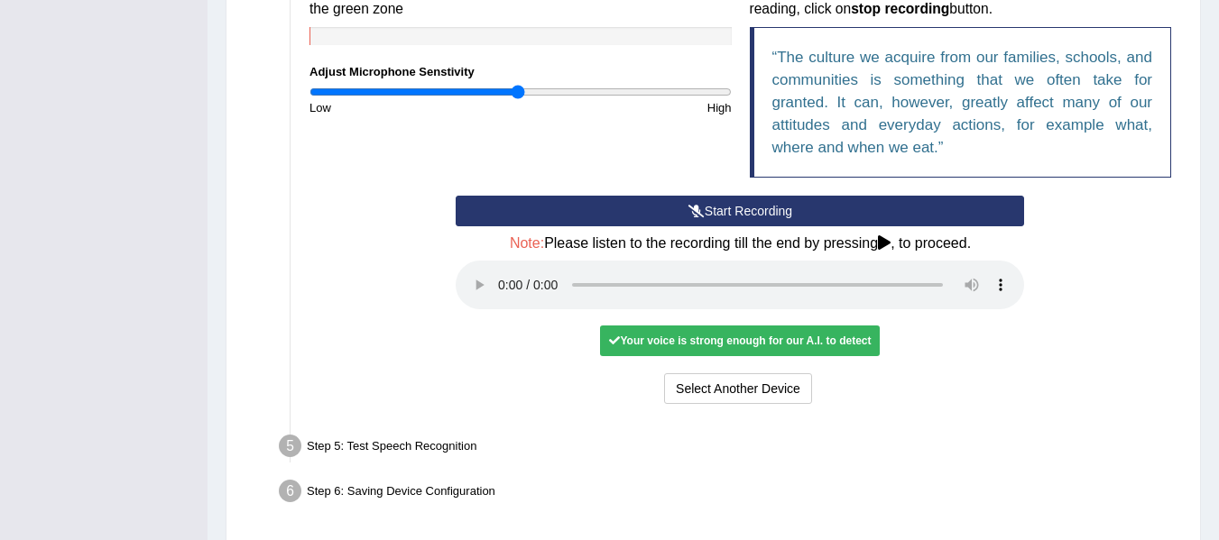
scroll to position [631, 0]
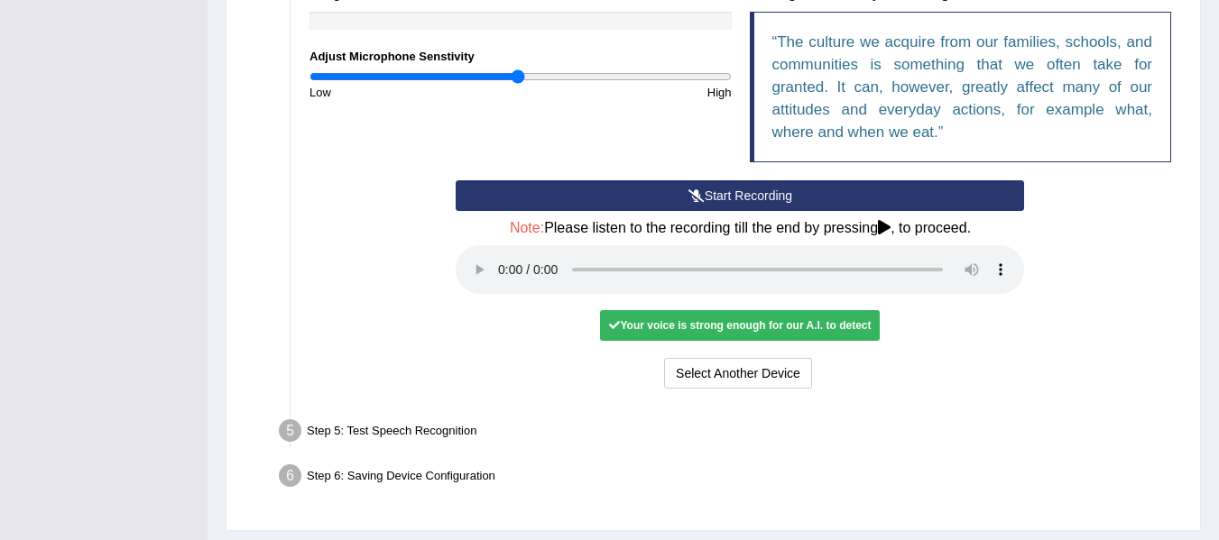
click at [700, 331] on div "Your voice is strong enough for our A.I. to detect" at bounding box center [740, 325] width 280 height 31
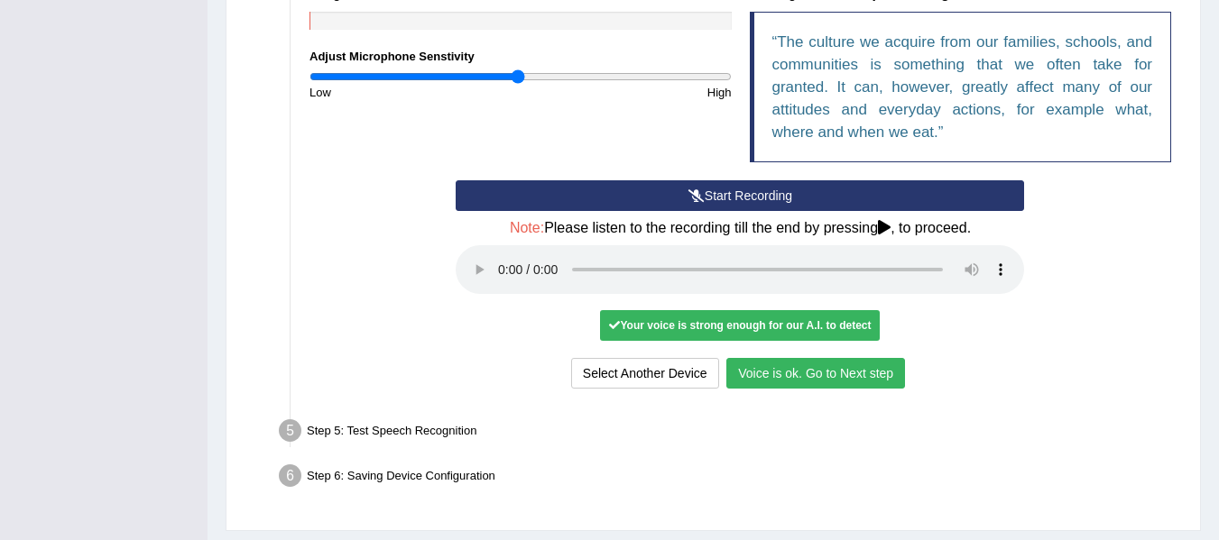
click at [828, 377] on button "Voice is ok. Go to Next step" at bounding box center [815, 373] width 179 height 31
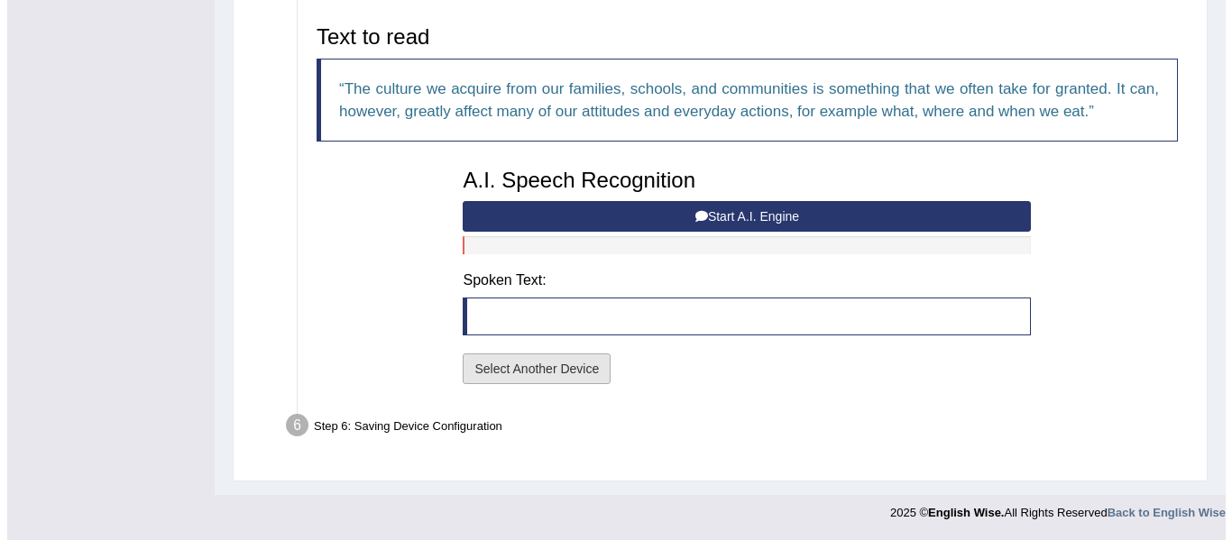
scroll to position [587, 0]
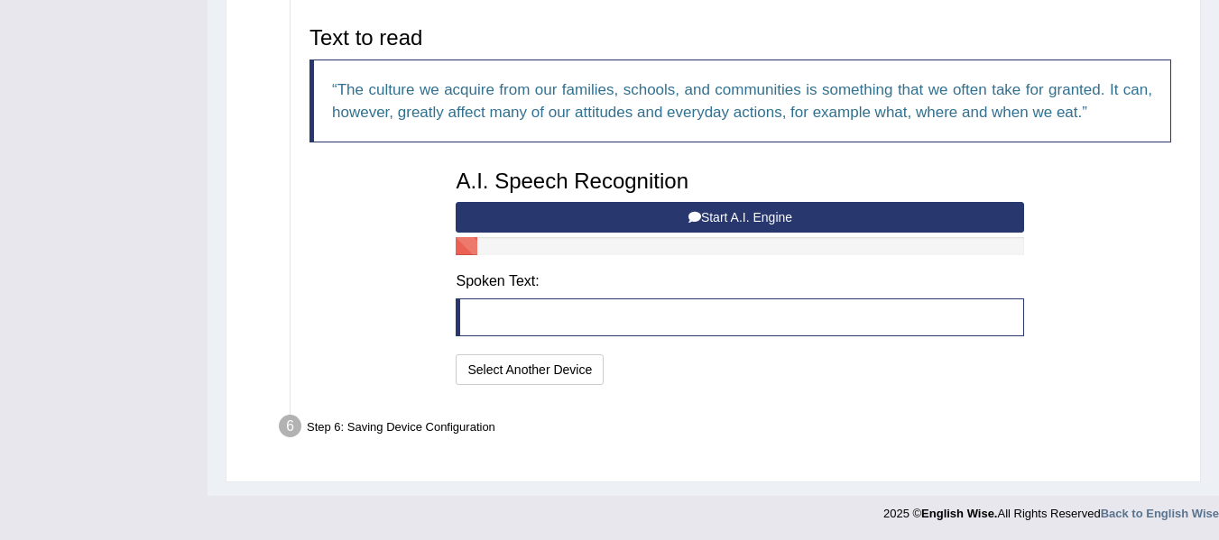
click at [588, 228] on button "Start A.I. Engine" at bounding box center [740, 217] width 568 height 31
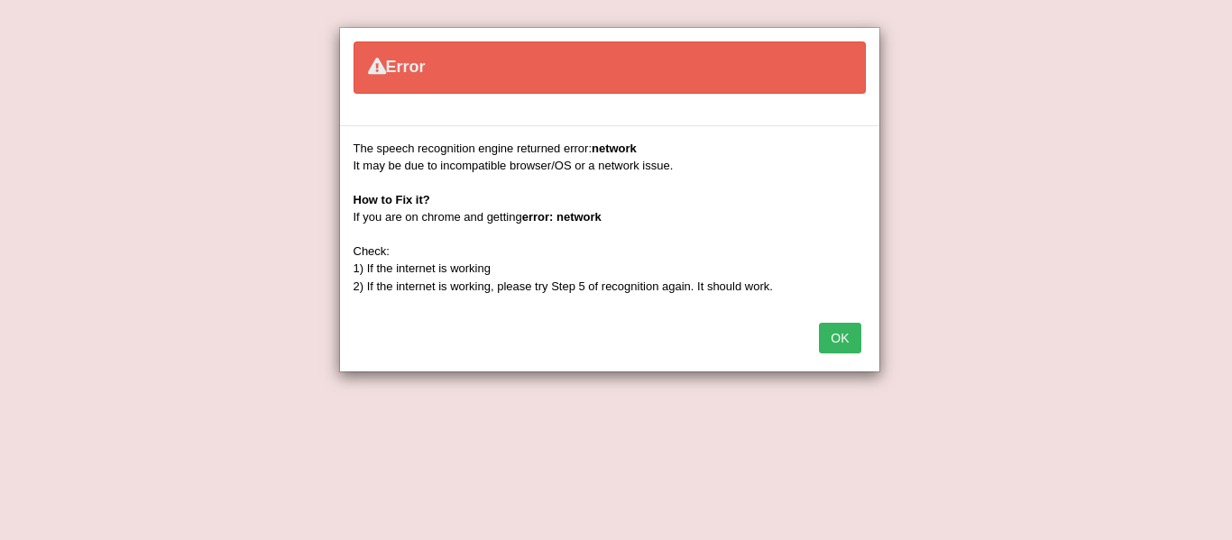
click at [837, 336] on button "OK" at bounding box center [839, 338] width 41 height 31
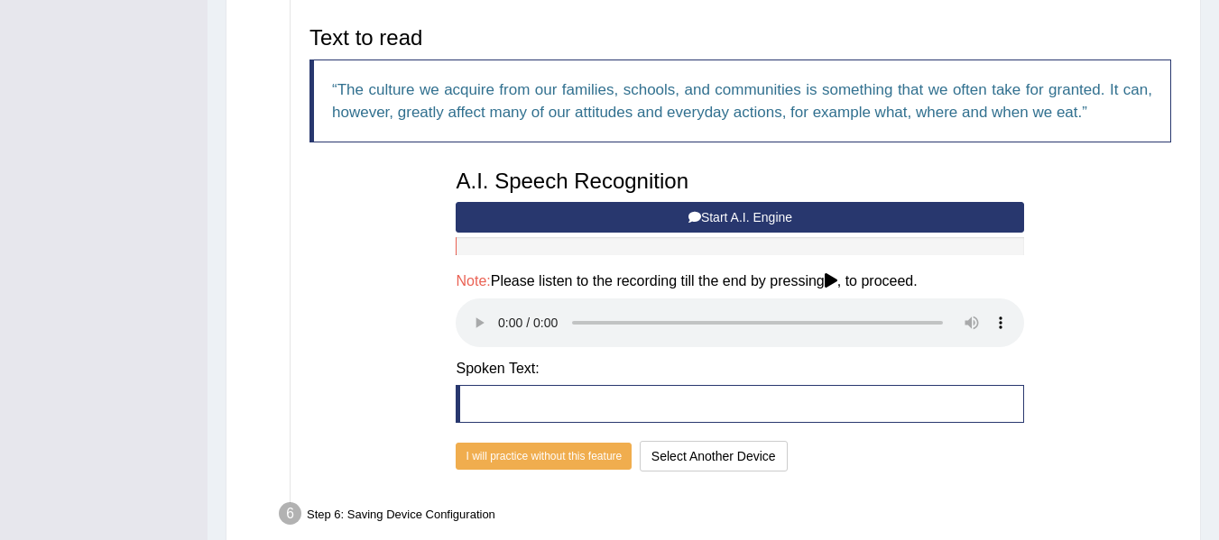
click at [538, 221] on button "Start A.I. Engine" at bounding box center [740, 217] width 568 height 31
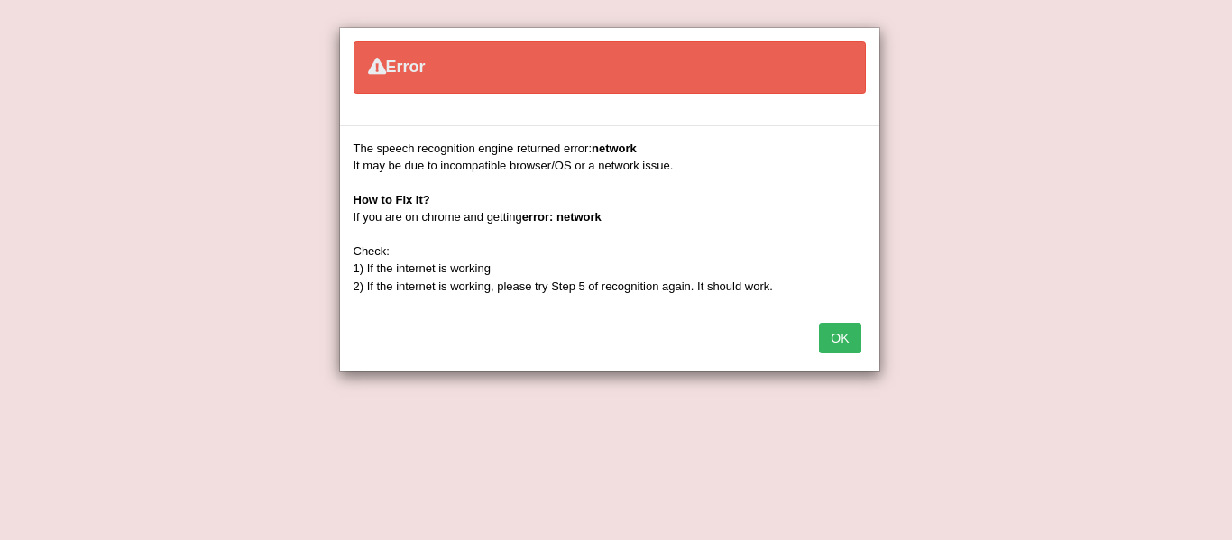
drag, startPoint x: 817, startPoint y: 335, endPoint x: 600, endPoint y: 176, distance: 269.2
click at [816, 334] on div "OK" at bounding box center [609, 340] width 539 height 63
